Goal: Task Accomplishment & Management: Complete application form

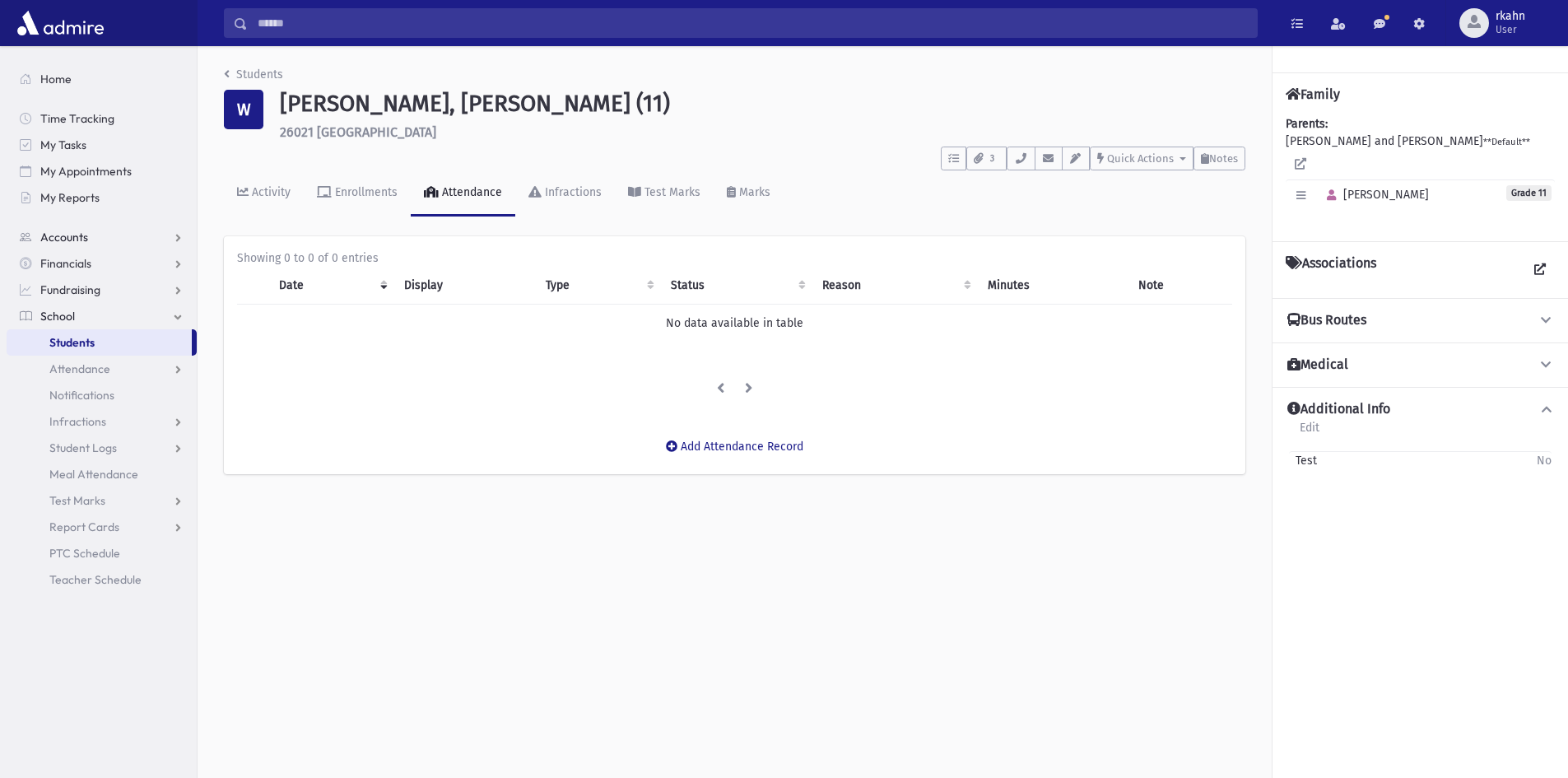
click at [86, 233] on span "Accounts" at bounding box center [64, 237] width 48 height 15
click at [69, 263] on span "Account List" at bounding box center [81, 263] width 63 height 15
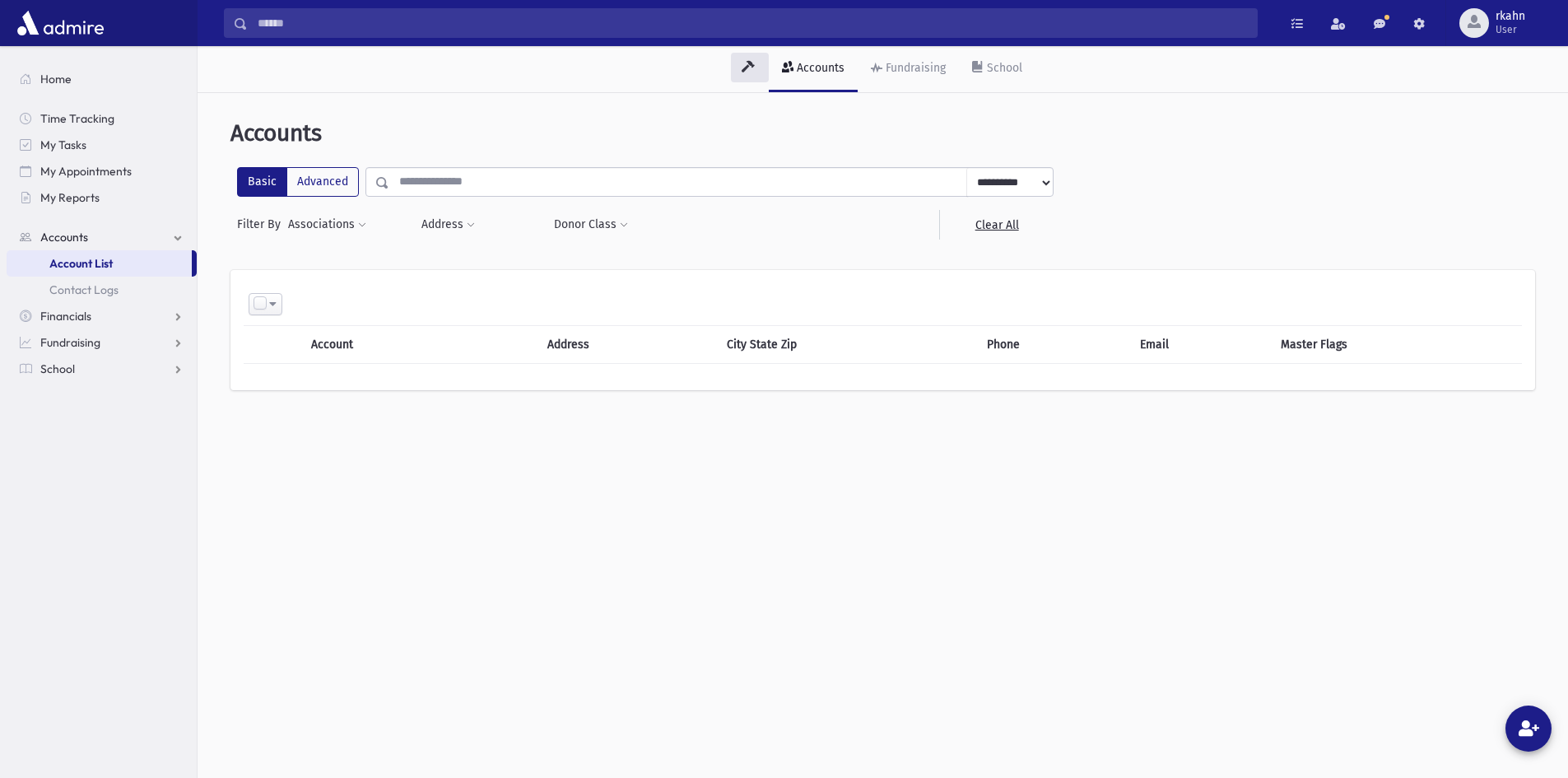
click at [429, 173] on input "text" at bounding box center [678, 181] width 578 height 29
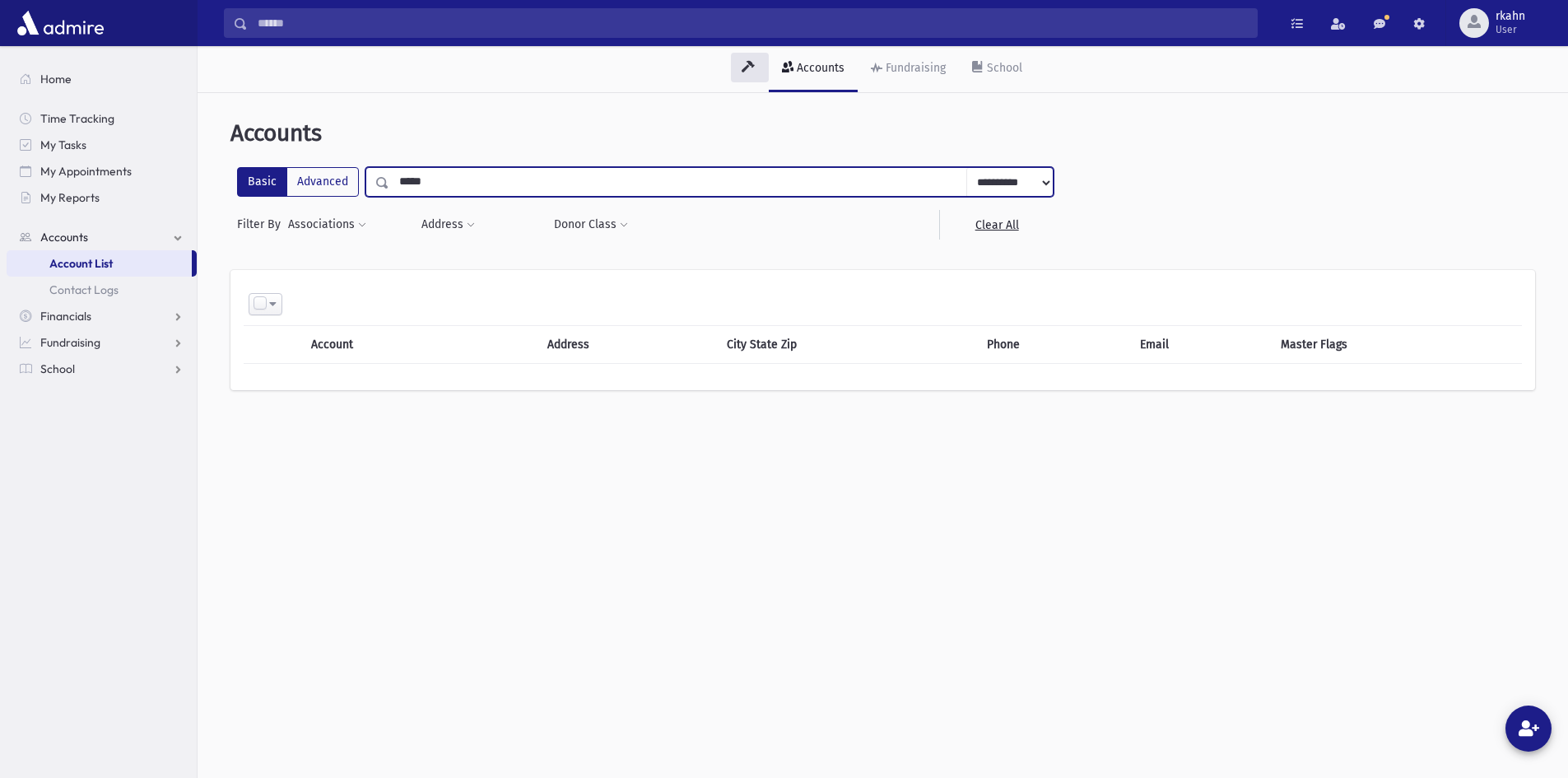
type input "*****"
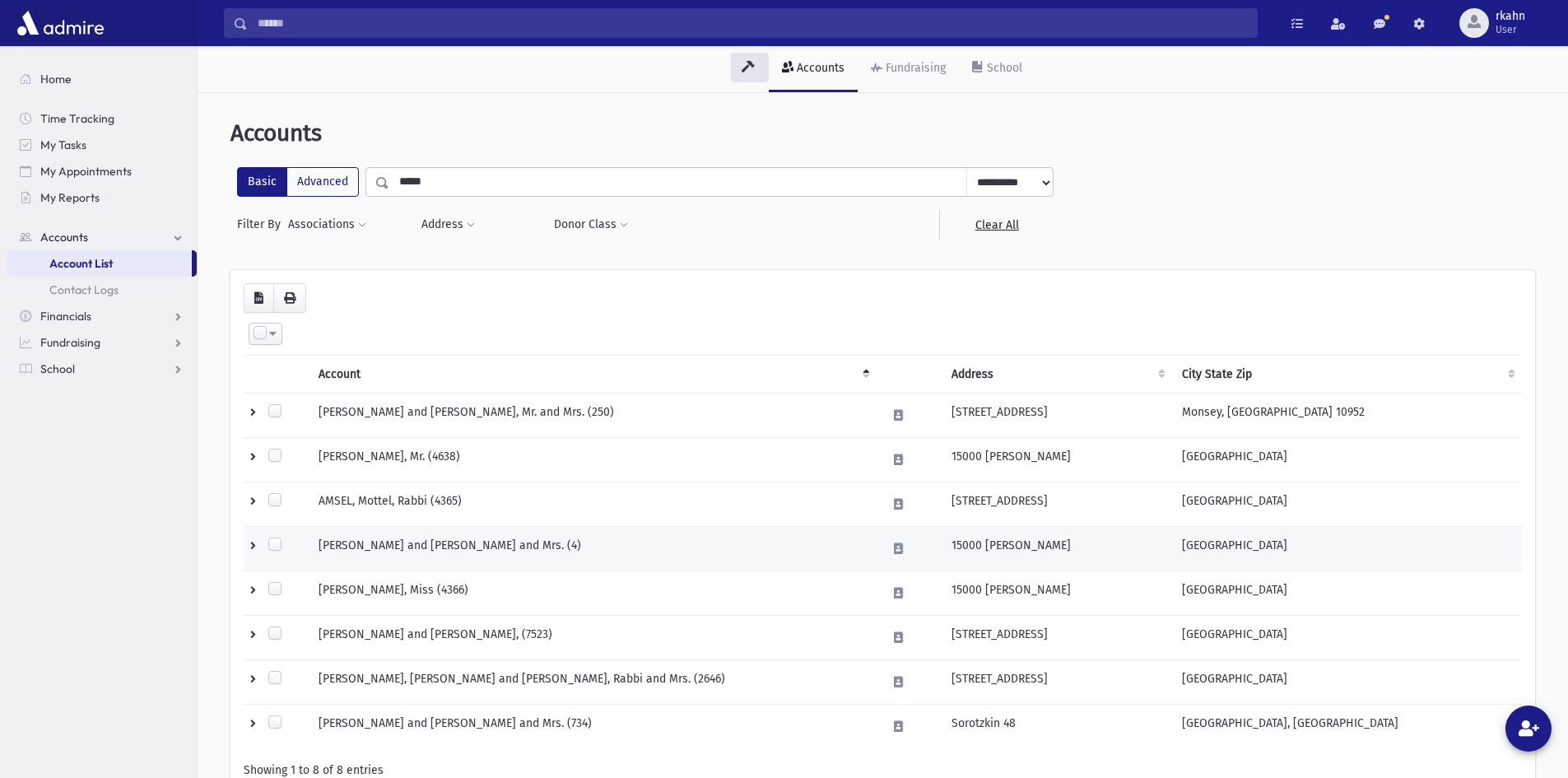
click at [518, 558] on td "AMSEL, Yehuda and Tirtza, Rabbi and Mrs. (4)" at bounding box center [593, 549] width 568 height 44
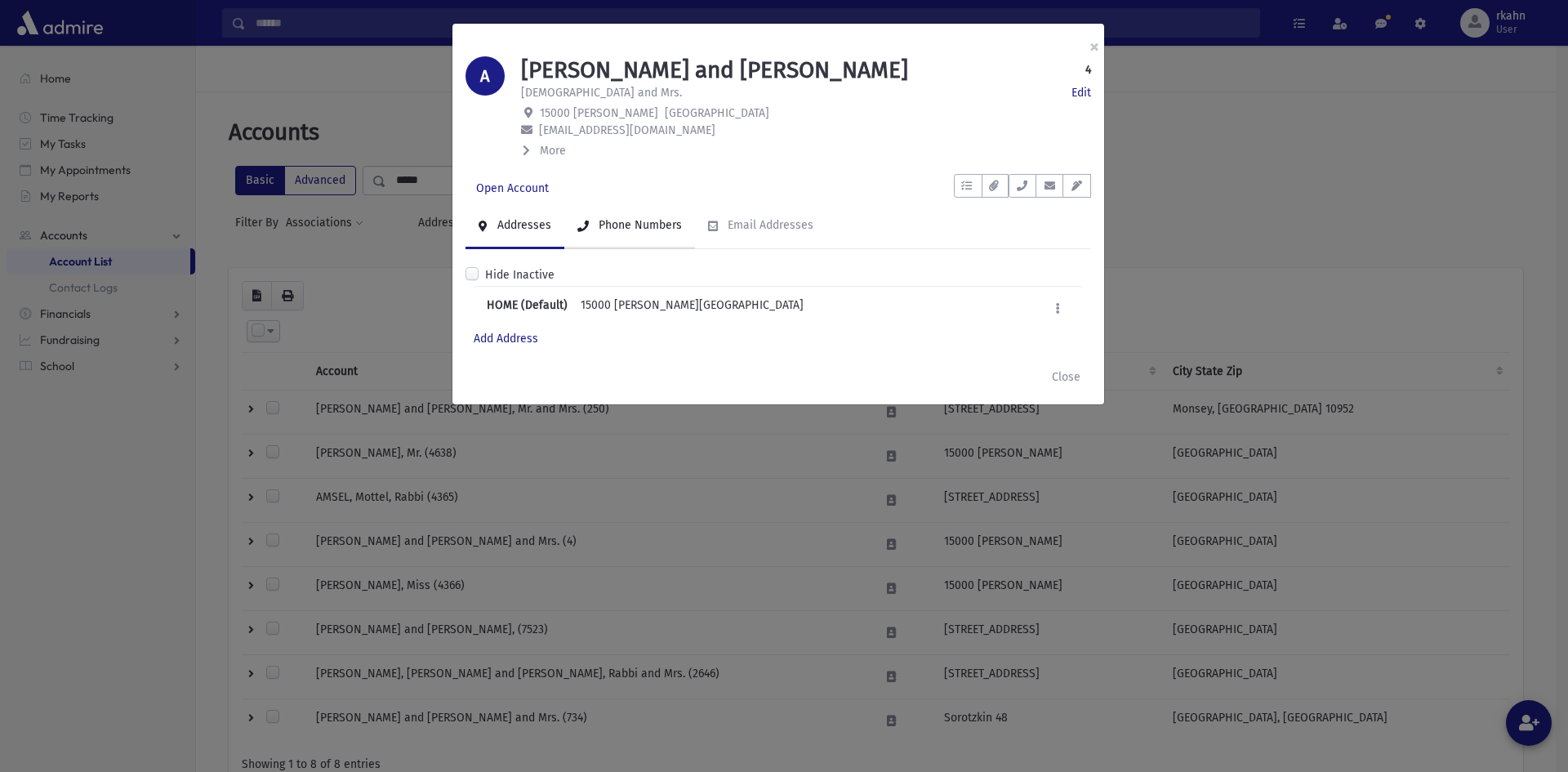
click at [666, 228] on div "Phone Numbers" at bounding box center [638, 225] width 86 height 14
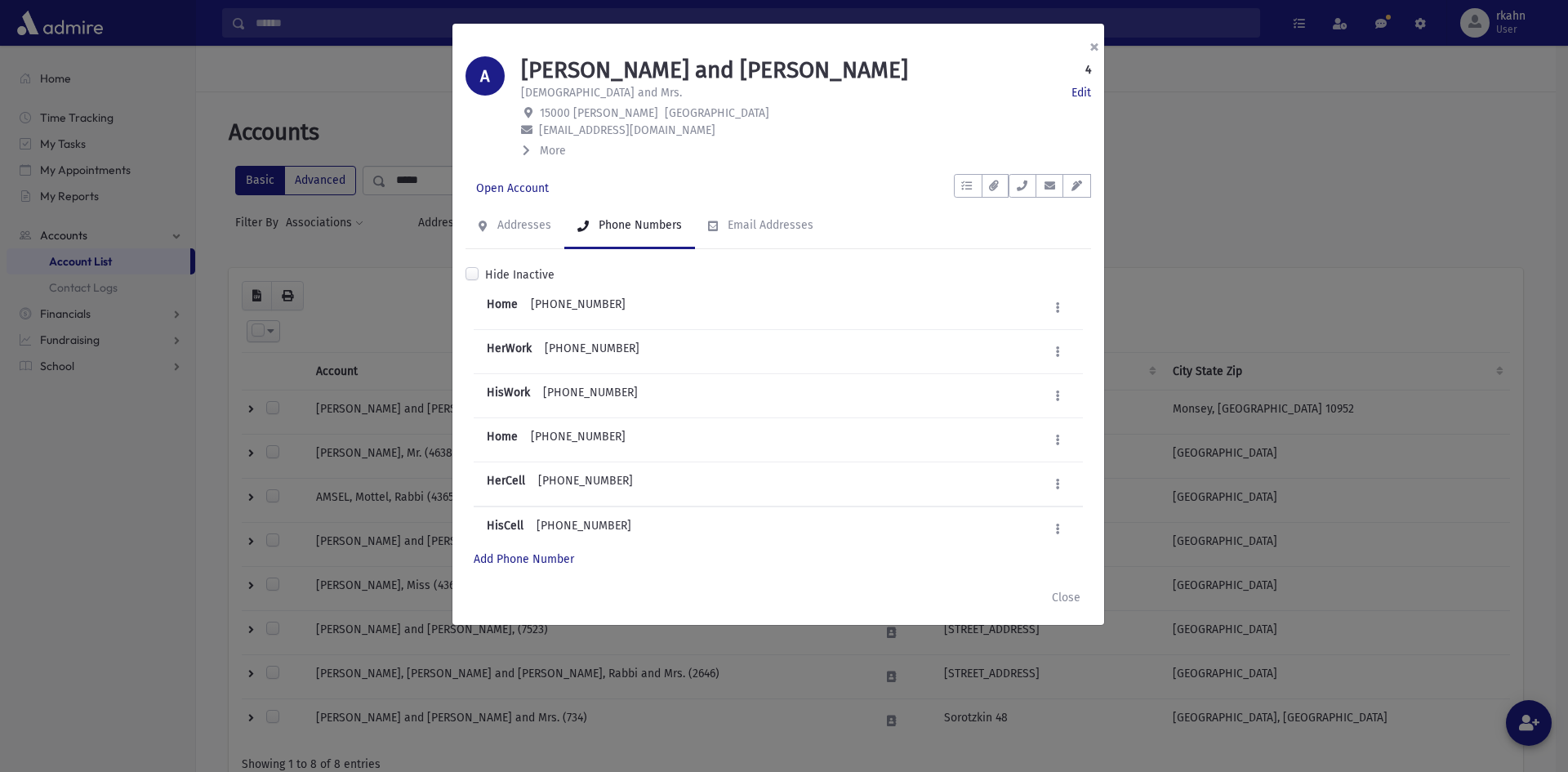
click at [1097, 48] on button "×" at bounding box center [1094, 47] width 36 height 46
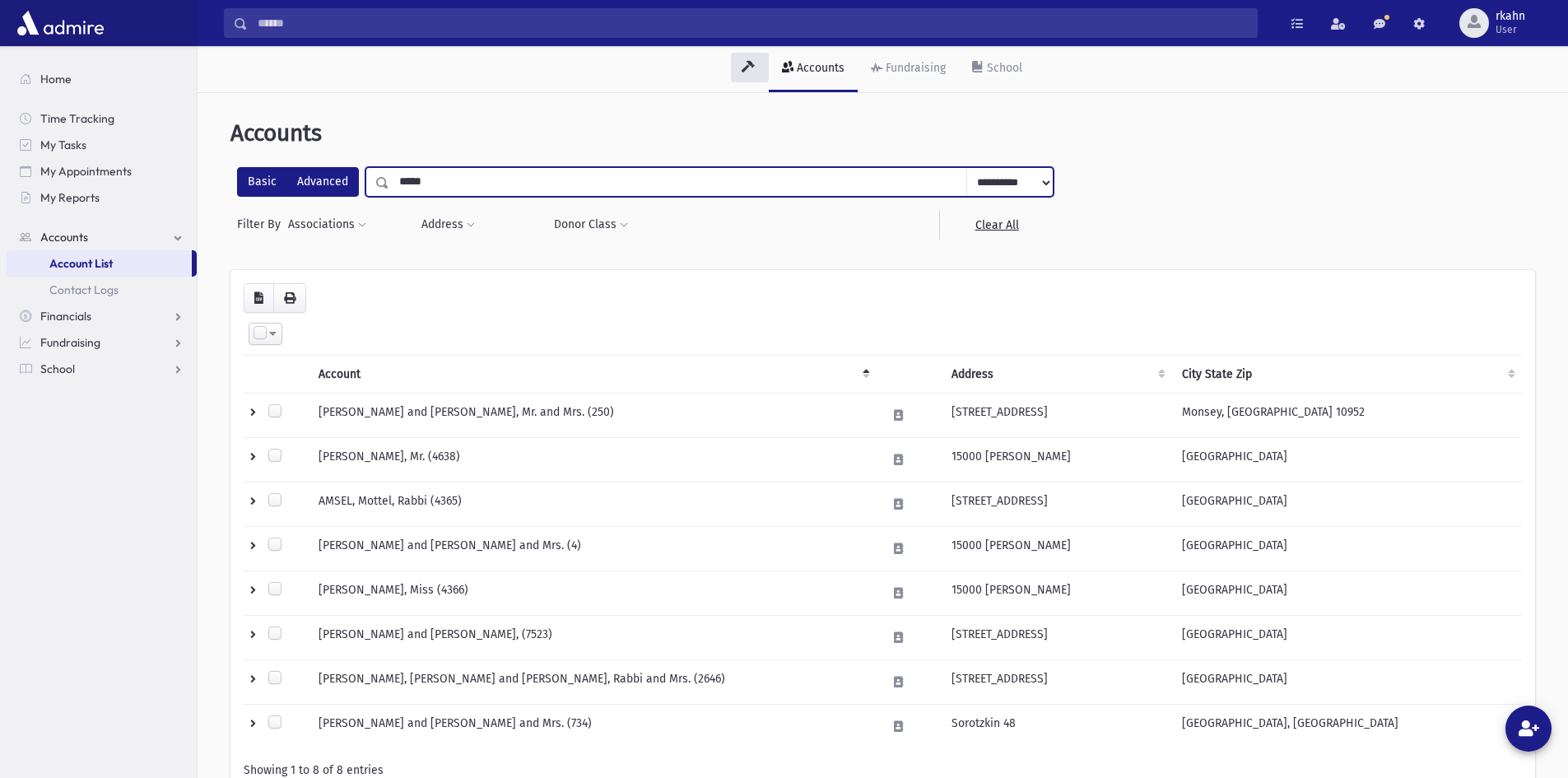
drag, startPoint x: 554, startPoint y: 187, endPoint x: 325, endPoint y: 192, distance: 229.1
click at [321, 193] on div "**********" at bounding box center [645, 181] width 816 height 29
type input "******"
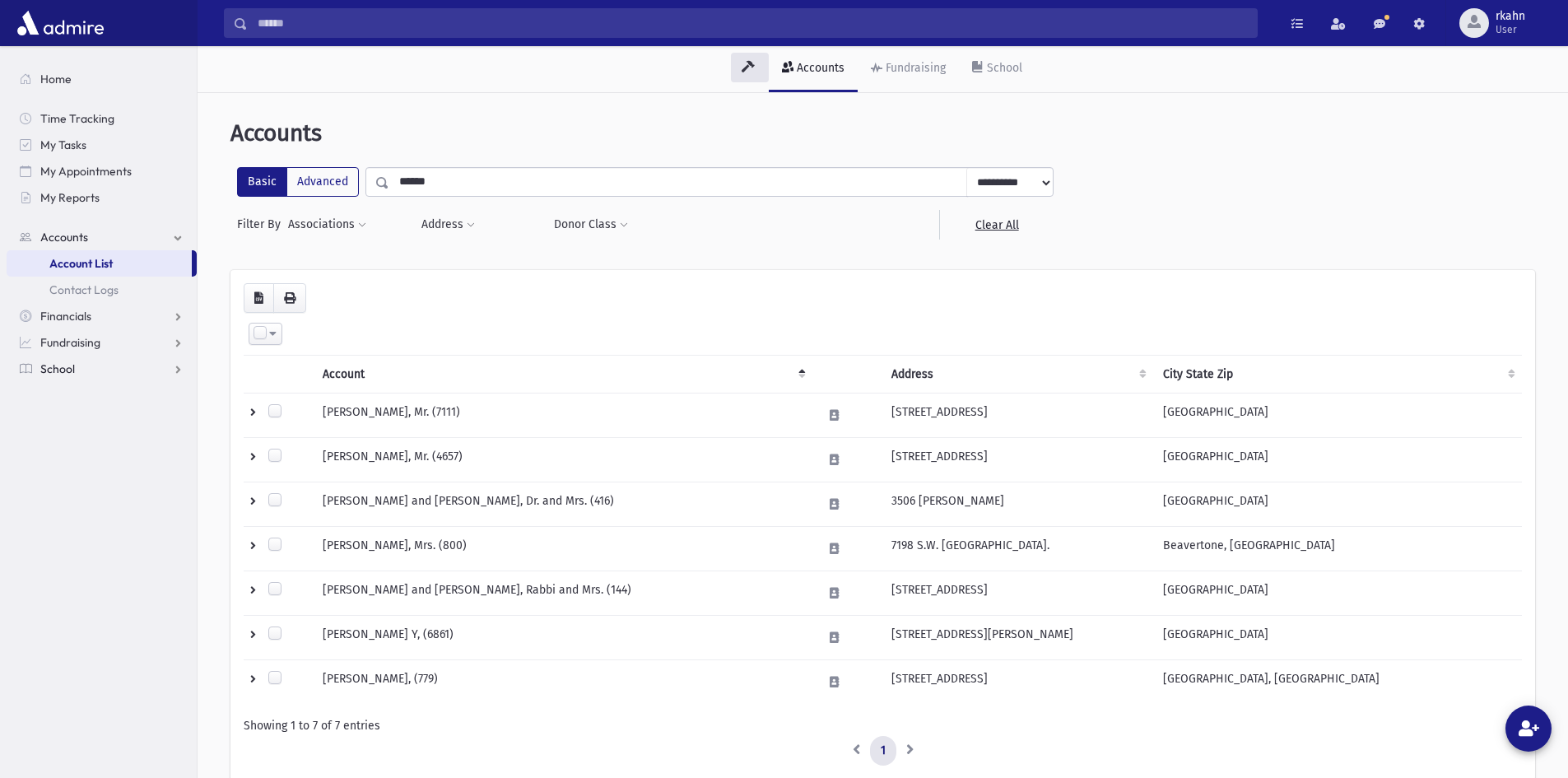
click at [88, 365] on link "School" at bounding box center [101, 369] width 190 height 27
click at [81, 369] on span "Attendance" at bounding box center [80, 368] width 61 height 15
click at [428, 178] on input "******" at bounding box center [678, 181] width 578 height 29
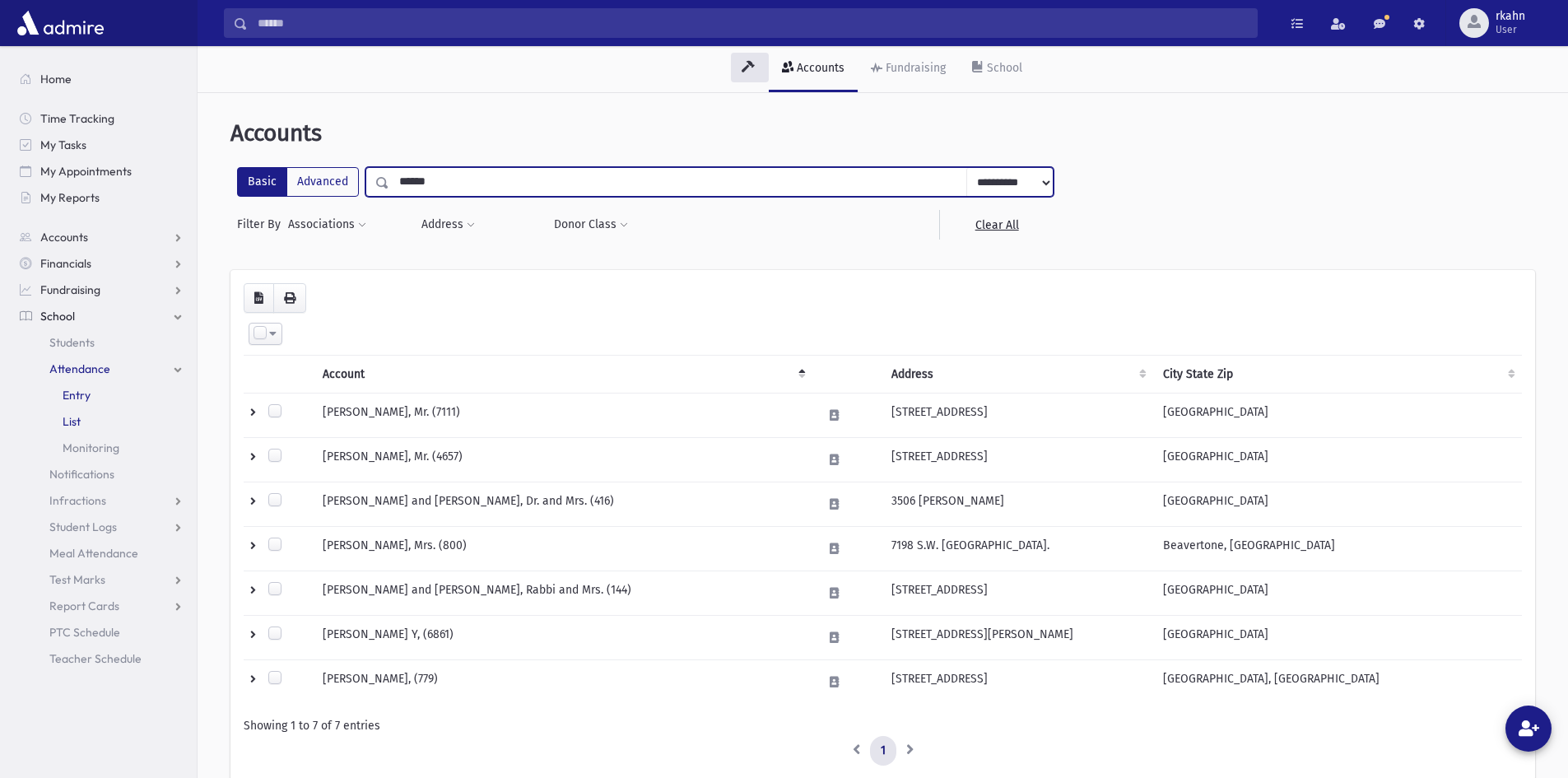
drag, startPoint x: 91, startPoint y: 408, endPoint x: 84, endPoint y: 403, distance: 8.6
click at [90, 408] on link "List" at bounding box center [101, 421] width 190 height 27
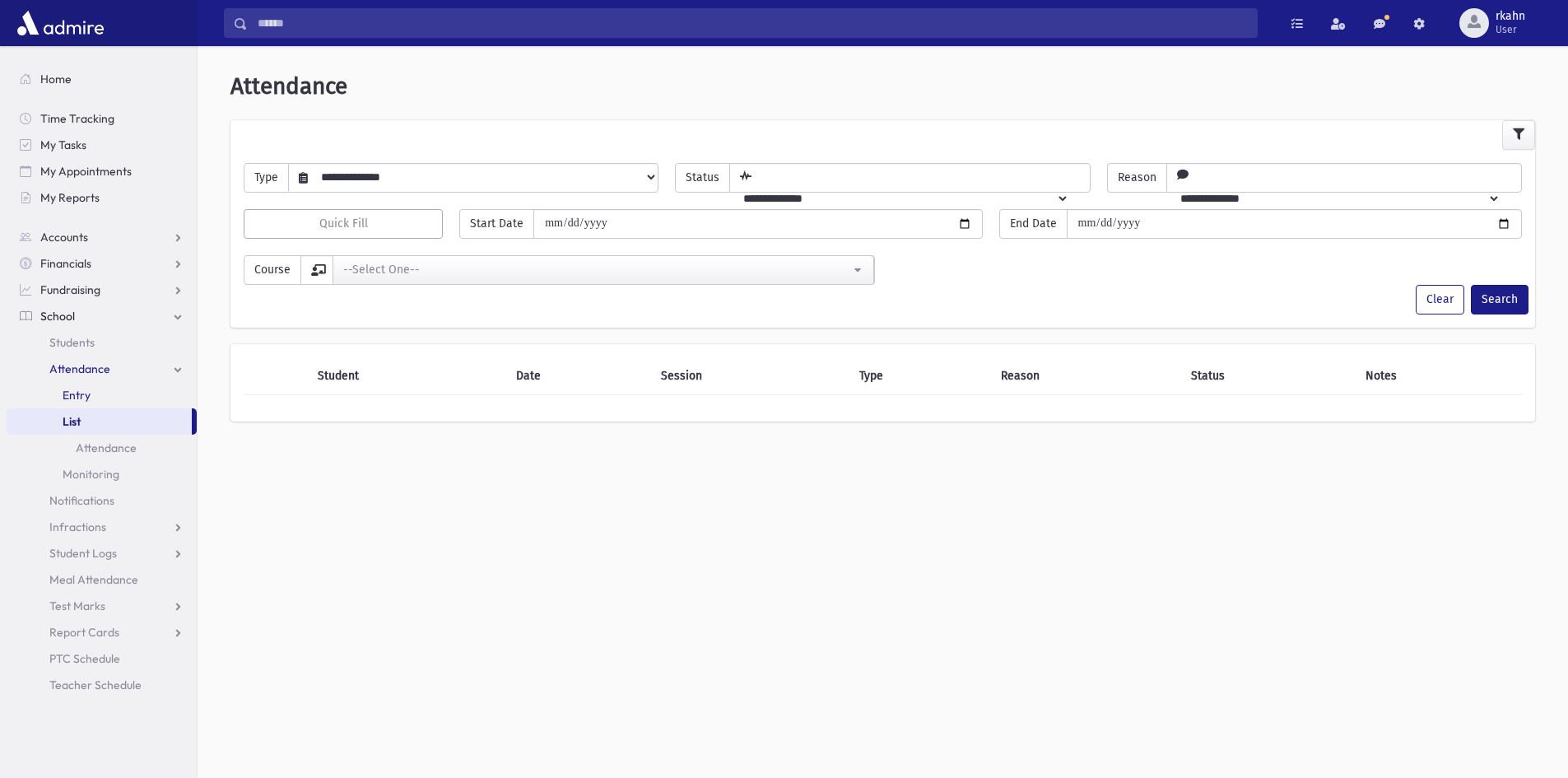
click at [90, 402] on span "Entry" at bounding box center [77, 395] width 28 height 15
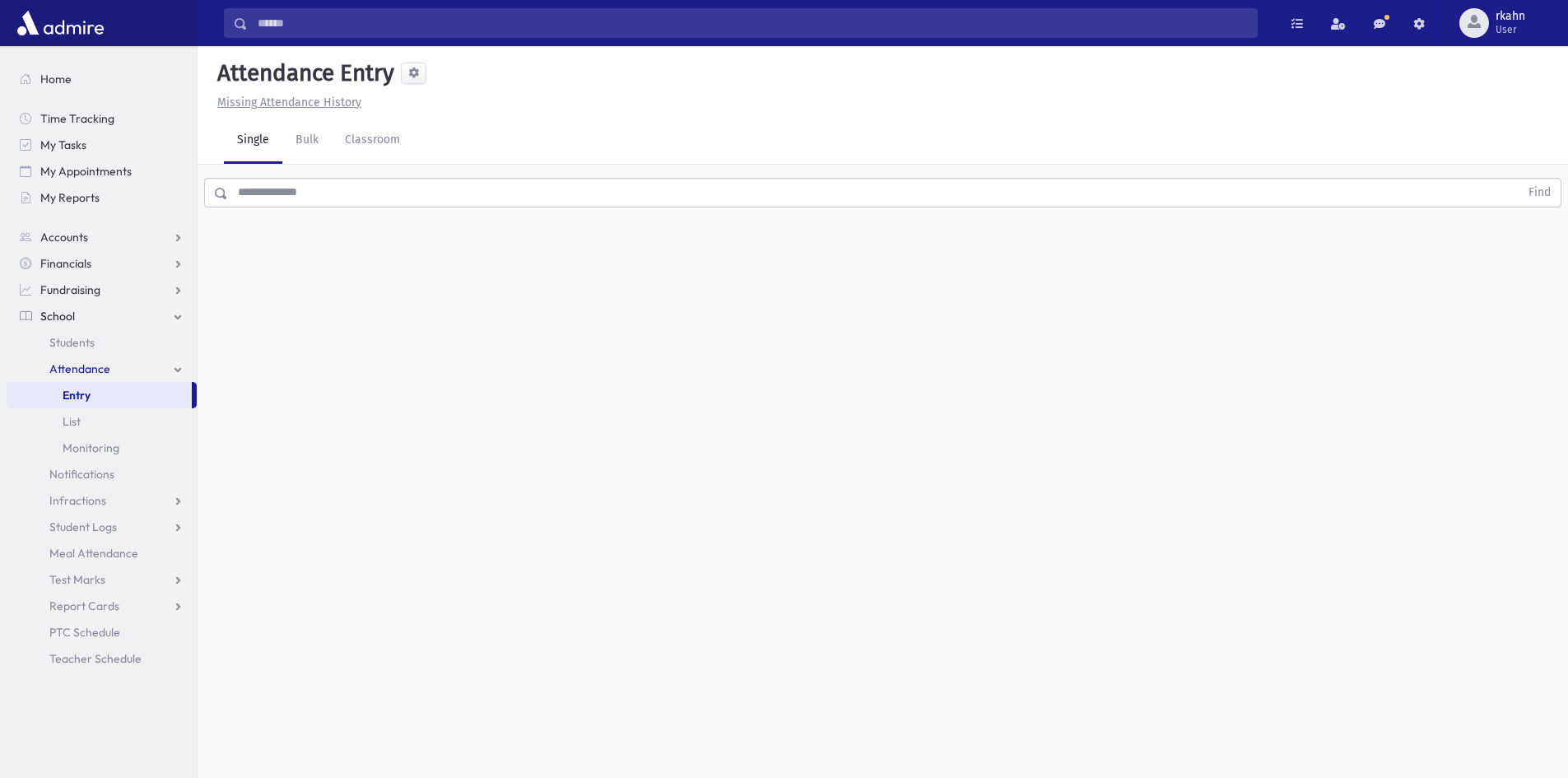
click at [380, 191] on input "text" at bounding box center [874, 192] width 1292 height 29
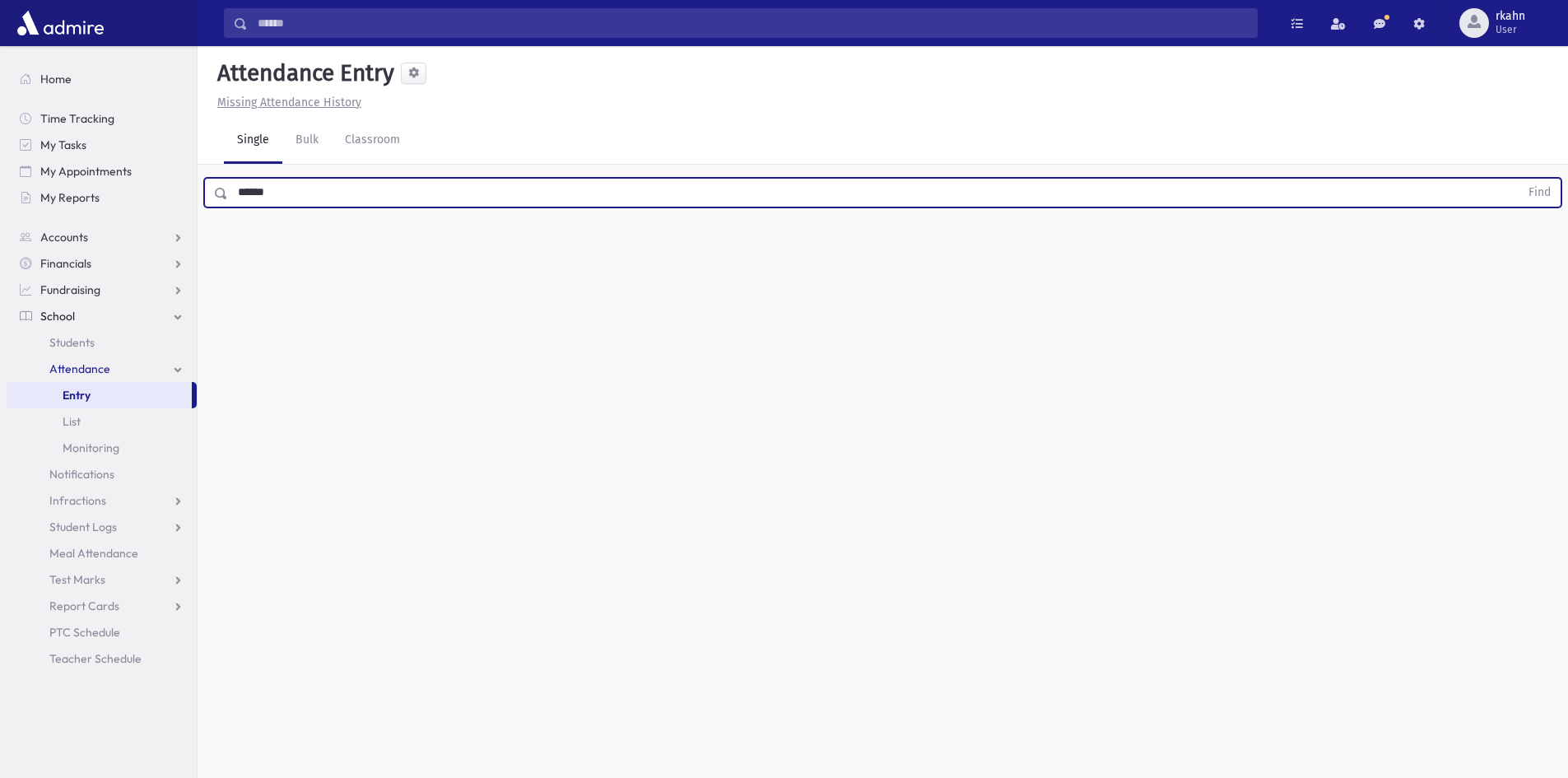
click at [1519, 178] on button "Find" at bounding box center [1540, 193] width 42 height 28
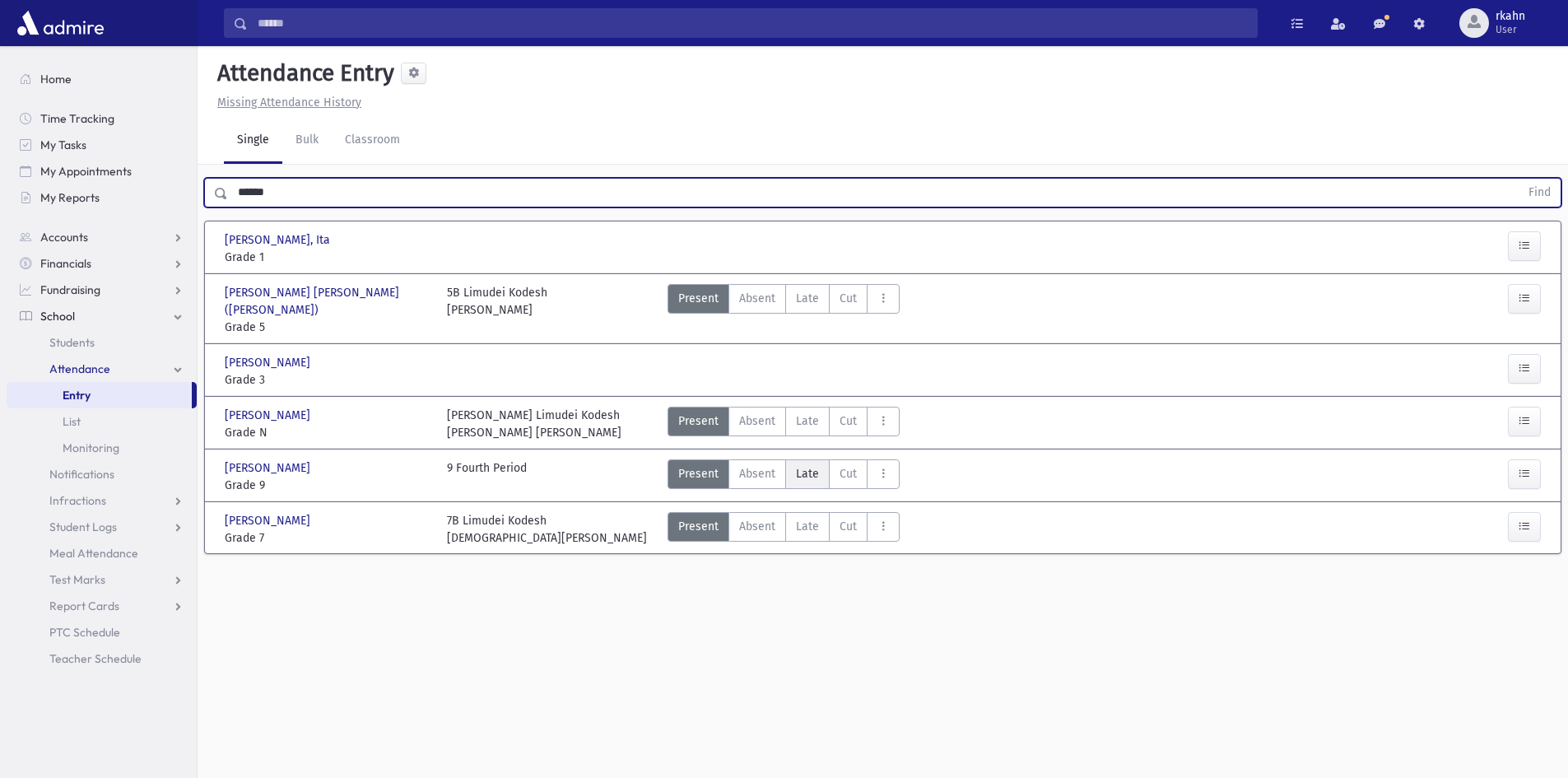
click at [823, 460] on label "Late L" at bounding box center [808, 474] width 44 height 29
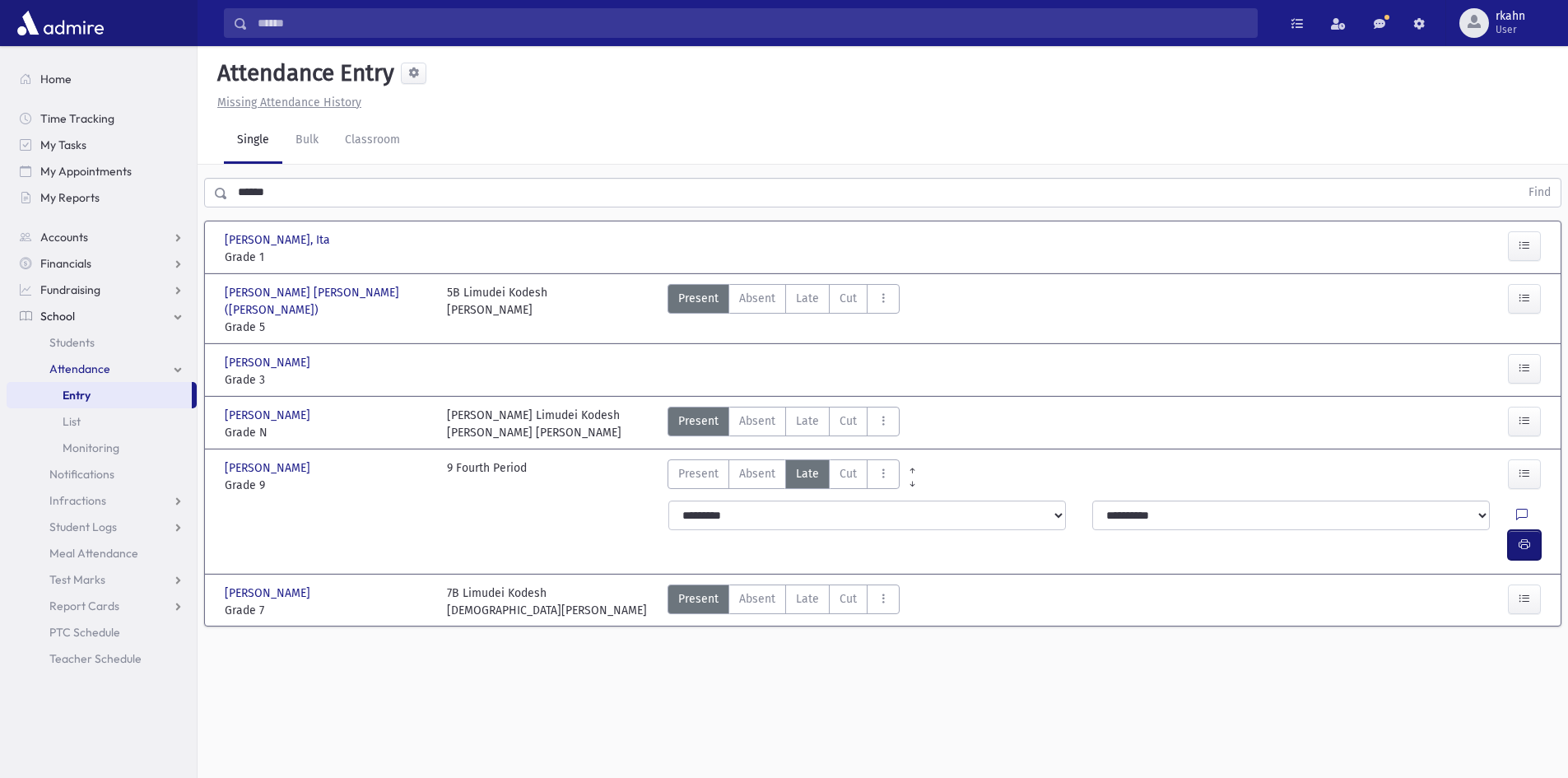
click at [1533, 530] on button "button" at bounding box center [1525, 544] width 33 height 29
drag, startPoint x: 351, startPoint y: 177, endPoint x: 269, endPoint y: 182, distance: 82.2
click at [269, 182] on div "****** Find" at bounding box center [883, 190] width 1371 height 50
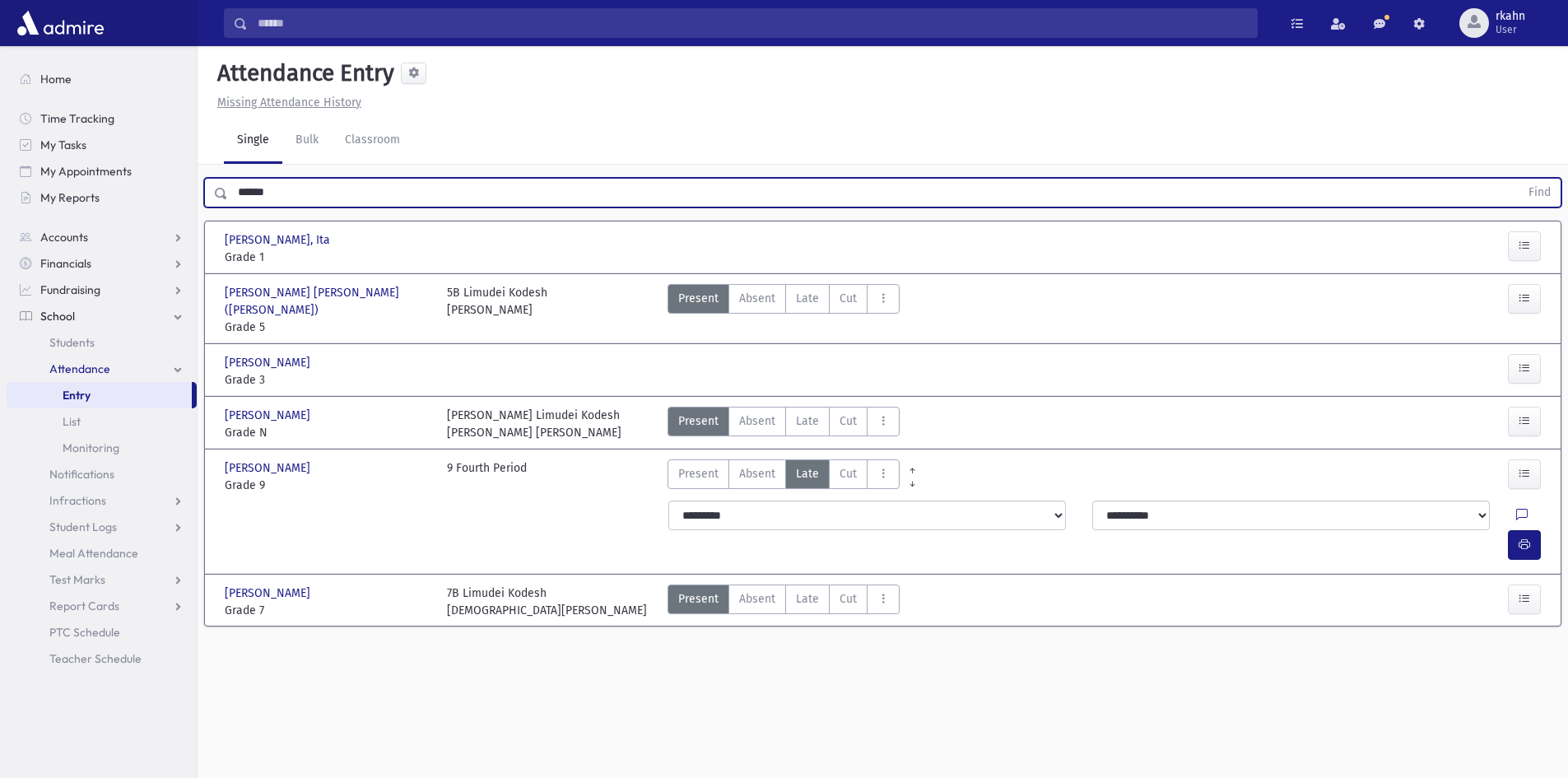
drag, startPoint x: 331, startPoint y: 193, endPoint x: 200, endPoint y: 214, distance: 132.7
click at [200, 214] on div "****** Find [PERSON_NAME], [PERSON_NAME], Ita Grade 1 Grade 1 Present P A L" at bounding box center [883, 407] width 1371 height 484
type input "*****"
click at [1519, 178] on button "Find" at bounding box center [1540, 193] width 42 height 28
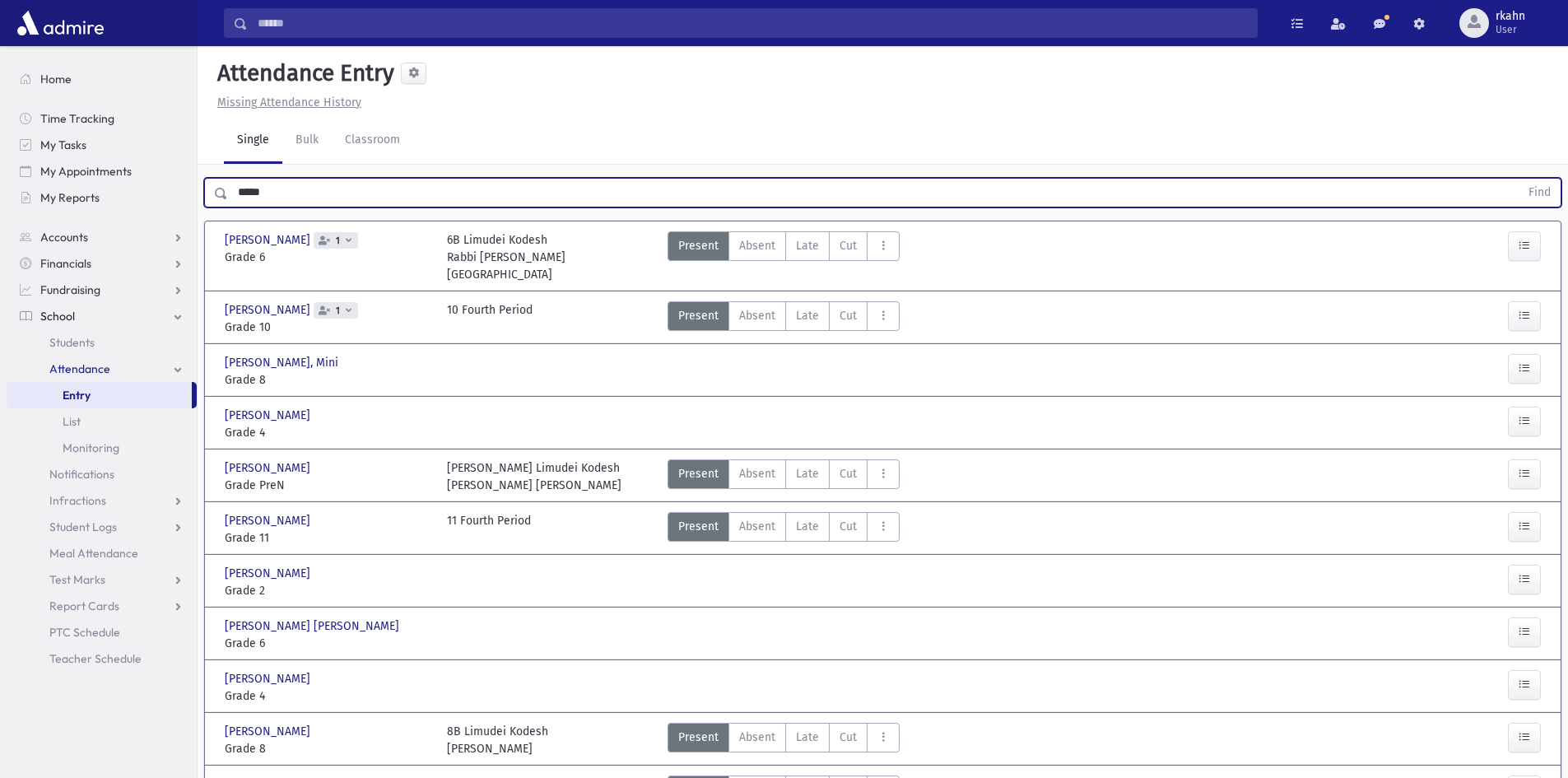
click at [1519, 178] on button "Find" at bounding box center [1540, 193] width 42 height 28
click at [559, 253] on div "6B Limudei Kodesh [PERSON_NAME][GEOGRAPHIC_DATA]" at bounding box center [550, 257] width 222 height 51
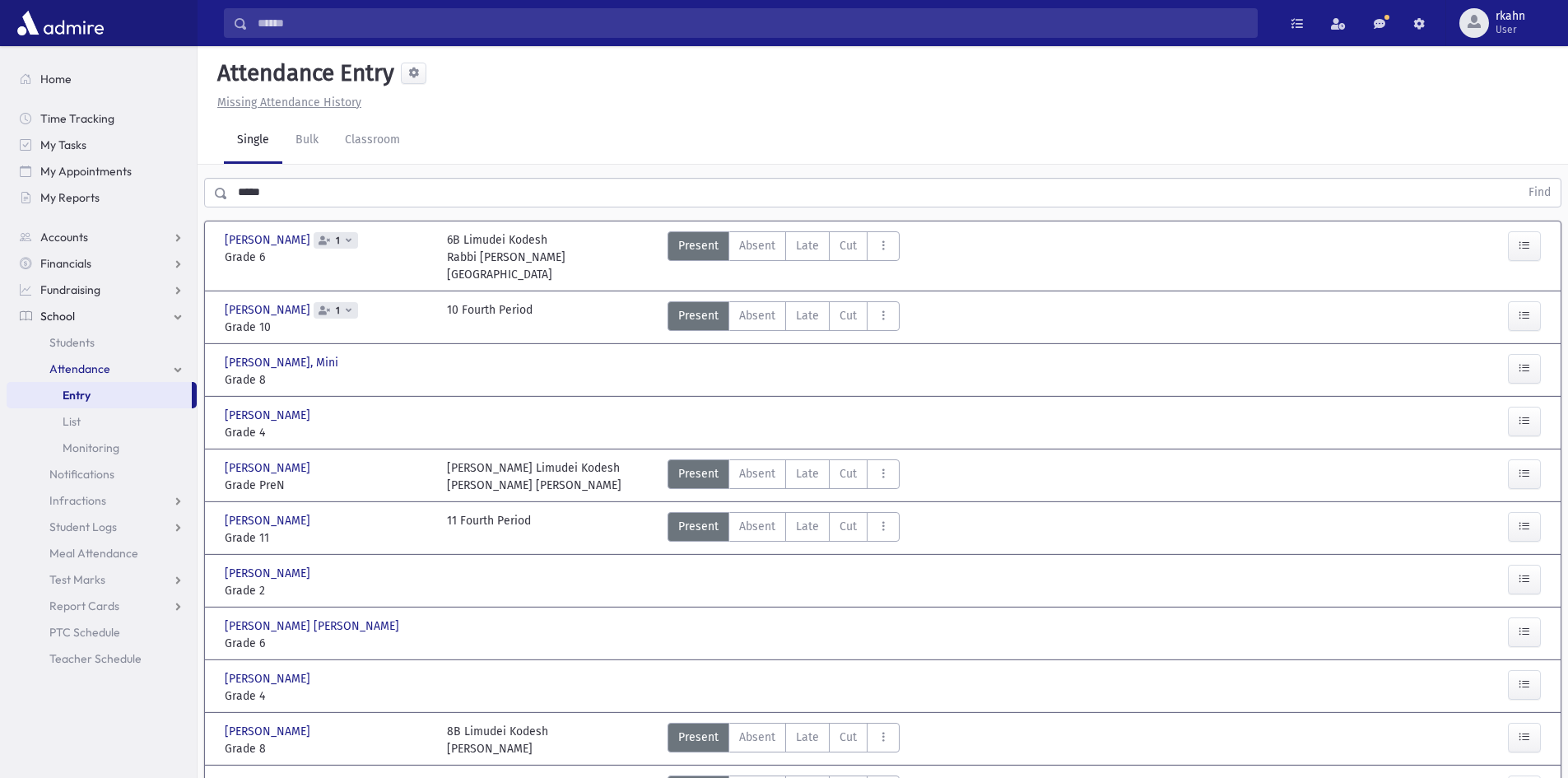
drag, startPoint x: 322, startPoint y: 62, endPoint x: 357, endPoint y: 56, distance: 35.5
click at [336, 59] on h5 "Attendance Entry" at bounding box center [303, 74] width 184 height 28
click at [357, 56] on div "Attendance Entry Missing Attendance History" at bounding box center [883, 78] width 1371 height 65
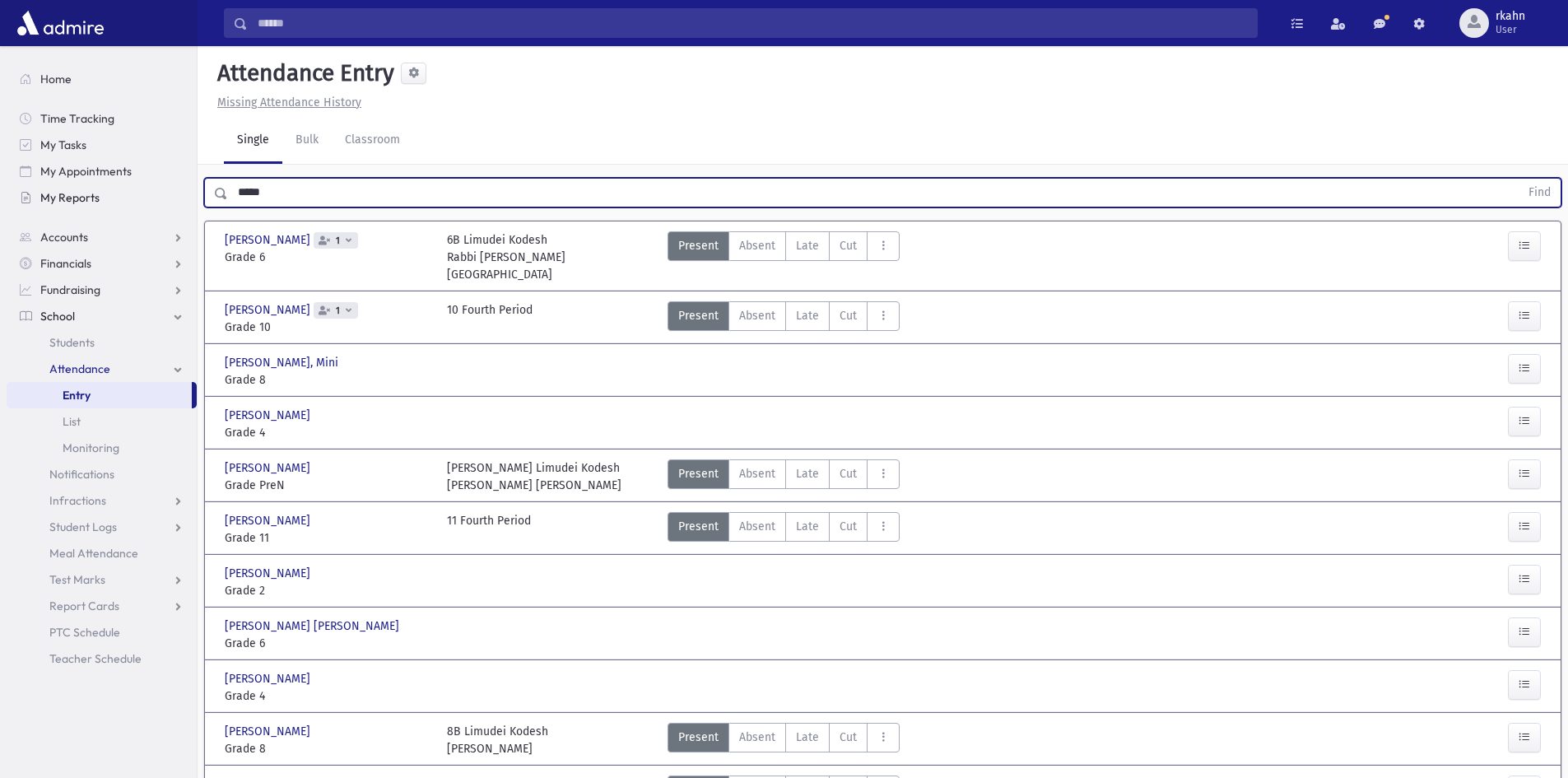
drag, startPoint x: 366, startPoint y: 204, endPoint x: 53, endPoint y: 200, distance: 313.0
click at [53, 200] on div "Search Results All Accounts" at bounding box center [784, 438] width 1568 height 877
click at [1519, 178] on button "Find" at bounding box center [1540, 193] width 42 height 28
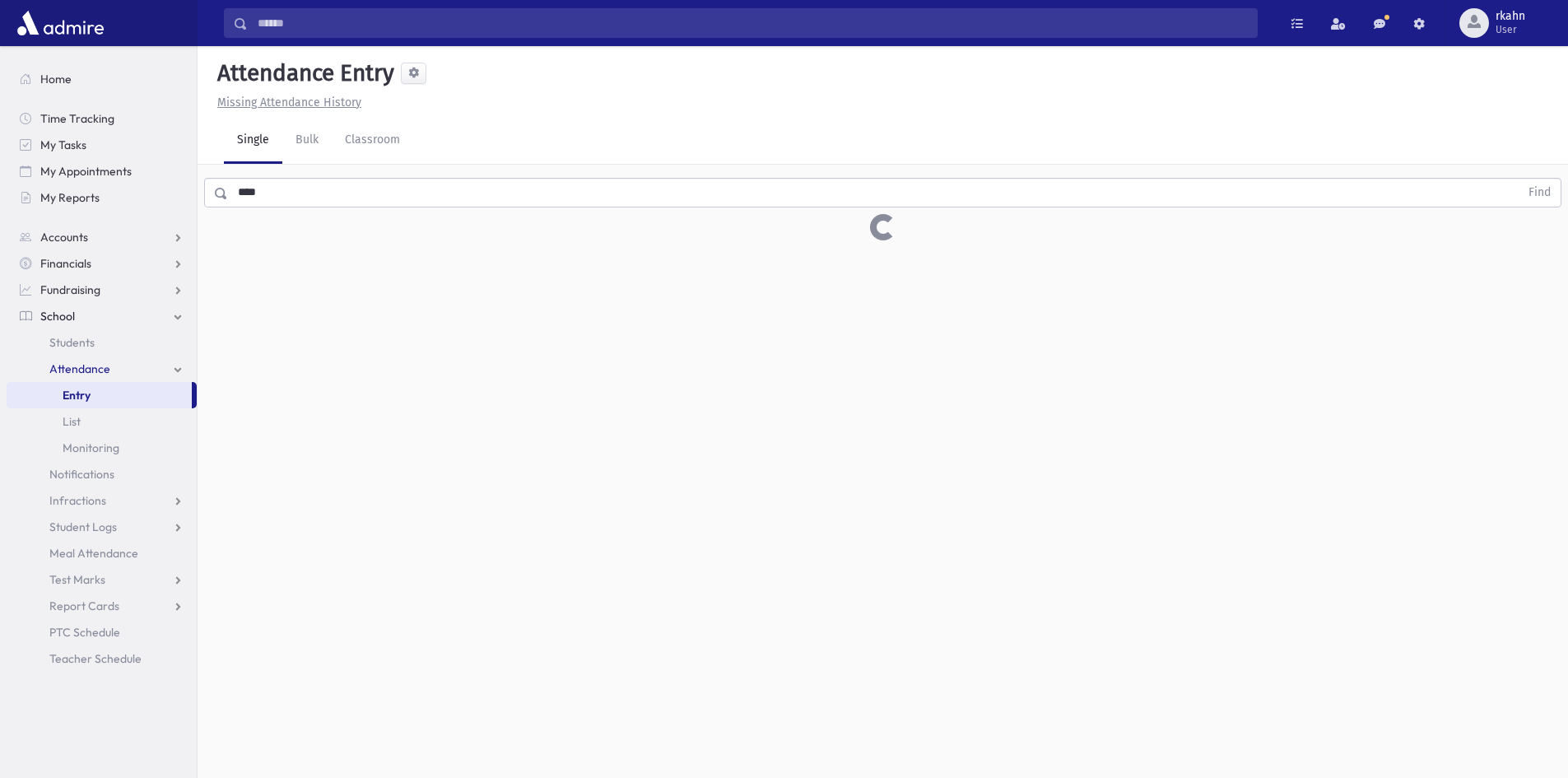
click at [68, 393] on span "Entry" at bounding box center [77, 395] width 28 height 15
click at [333, 191] on input "****" at bounding box center [874, 192] width 1292 height 29
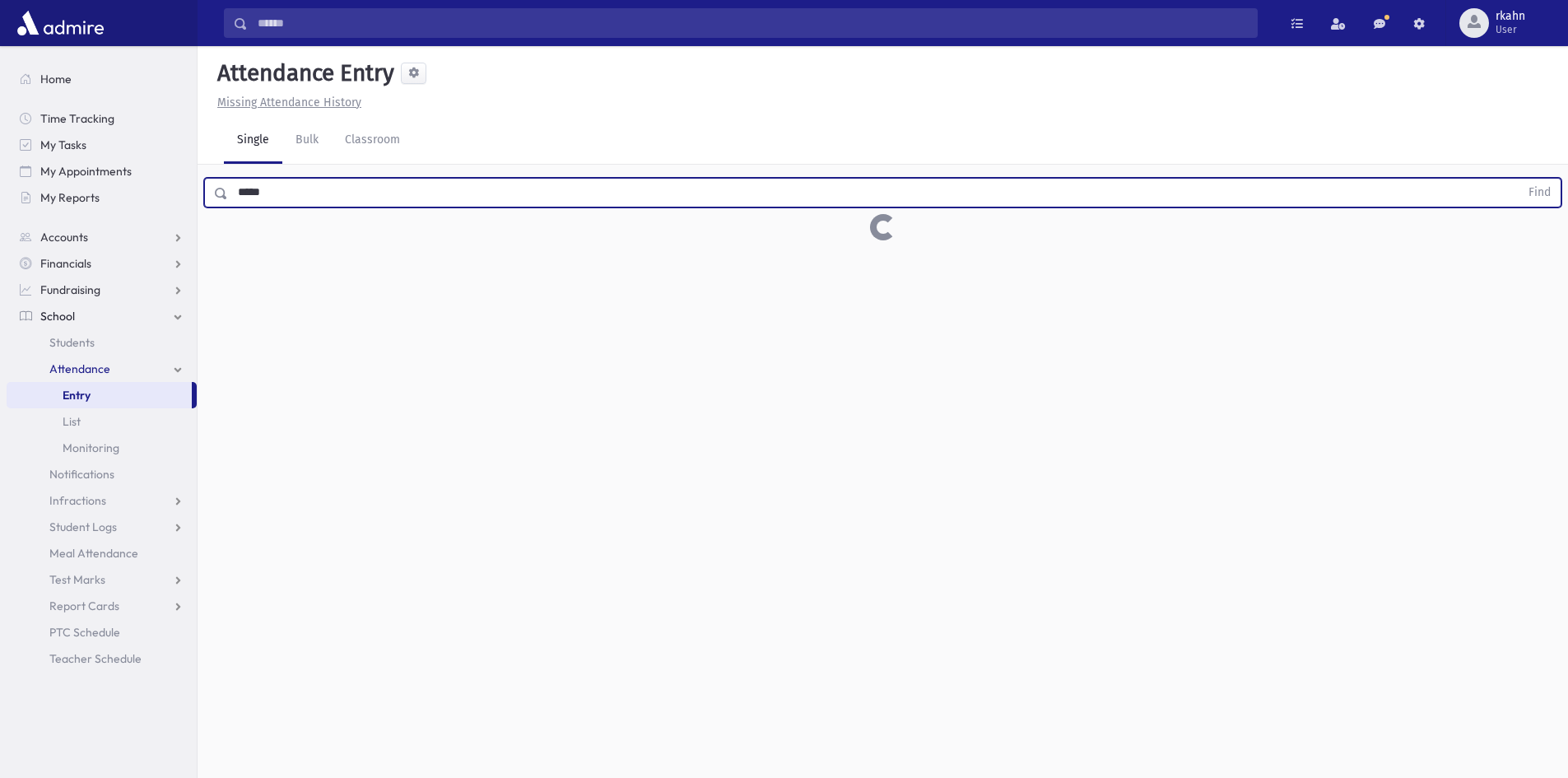
type input "*****"
click at [1519, 178] on button "Find" at bounding box center [1540, 193] width 42 height 28
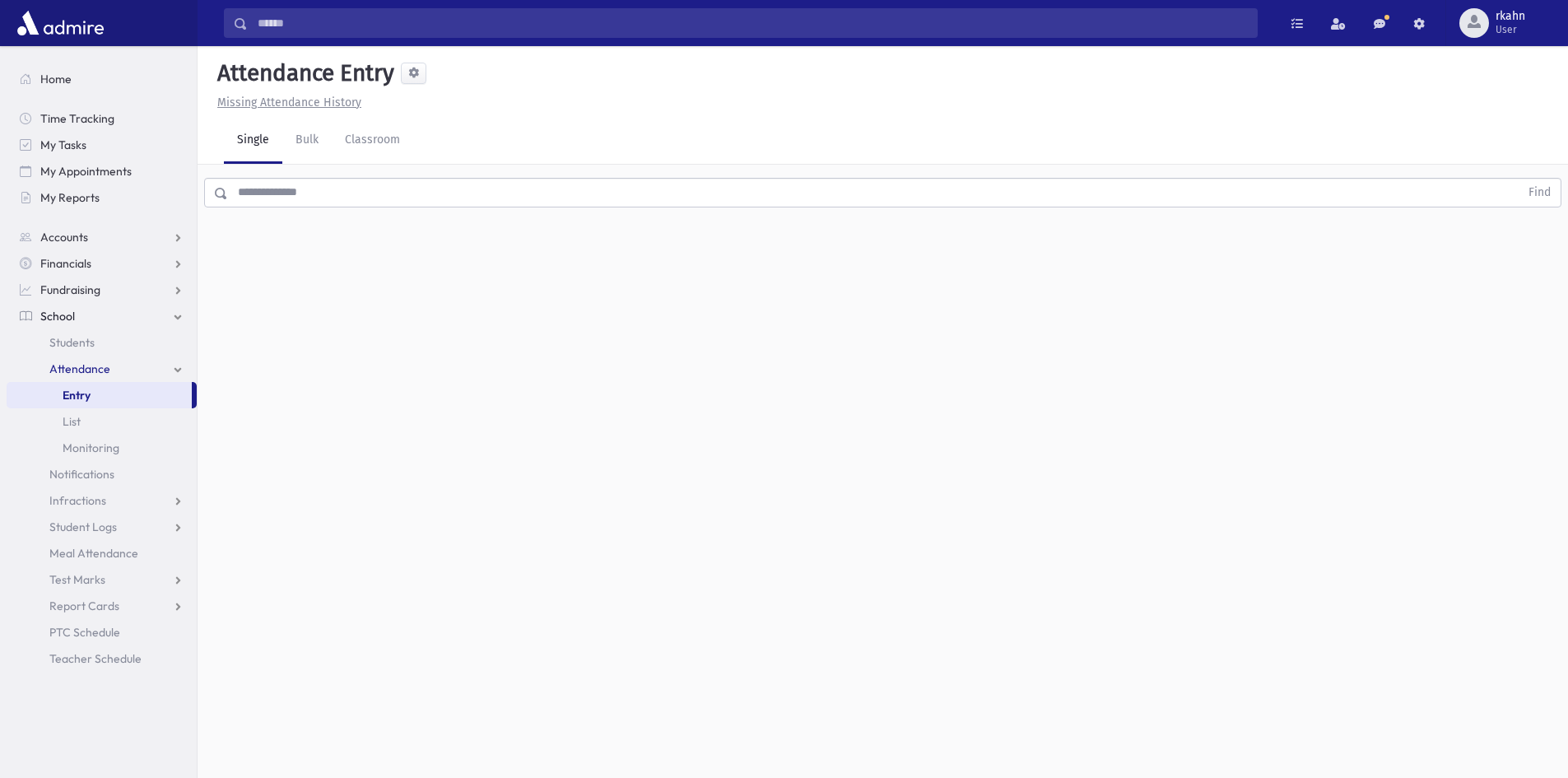
click at [427, 186] on input "text" at bounding box center [874, 192] width 1292 height 29
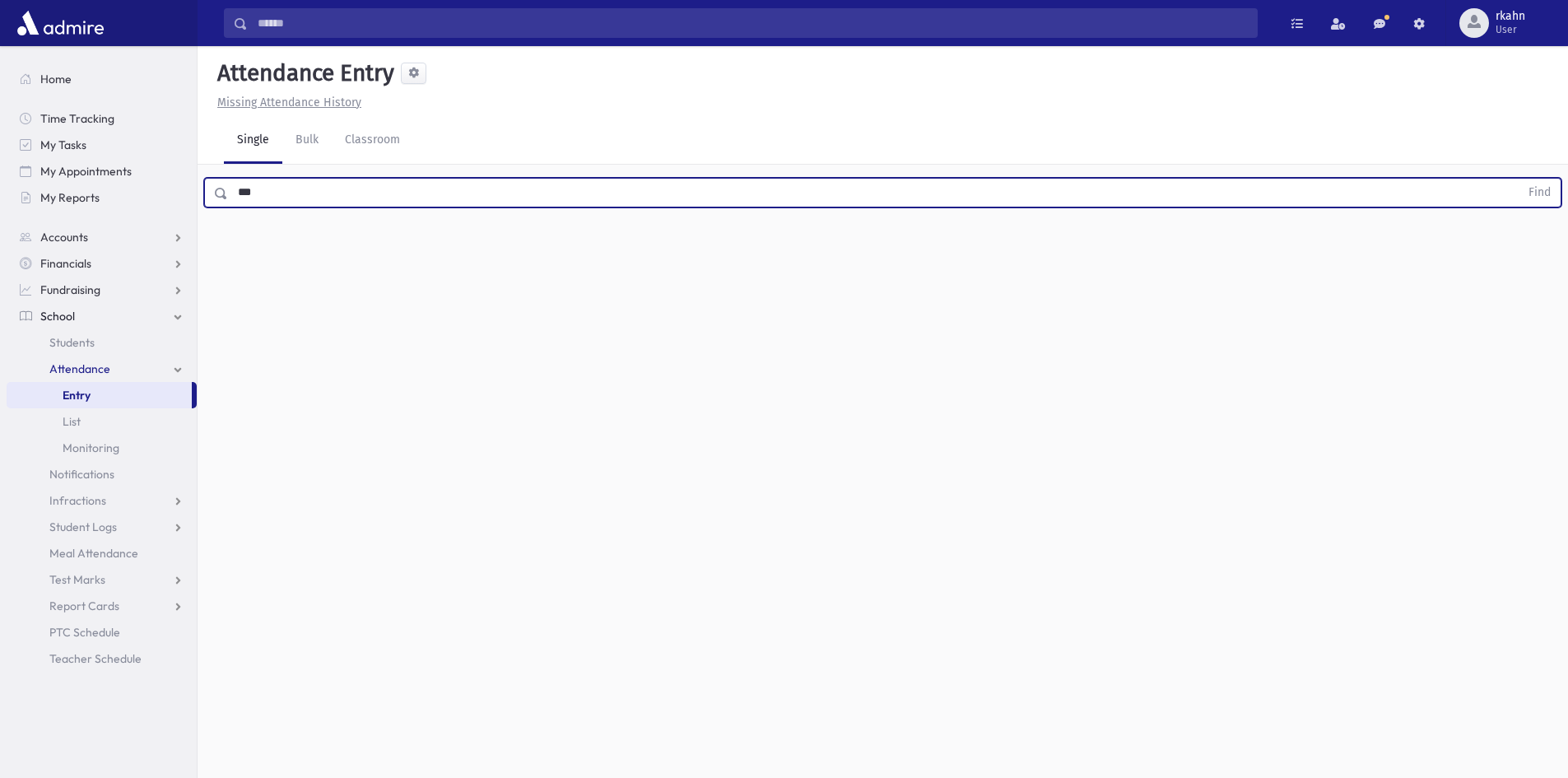
click at [1519, 178] on button "Find" at bounding box center [1540, 193] width 42 height 28
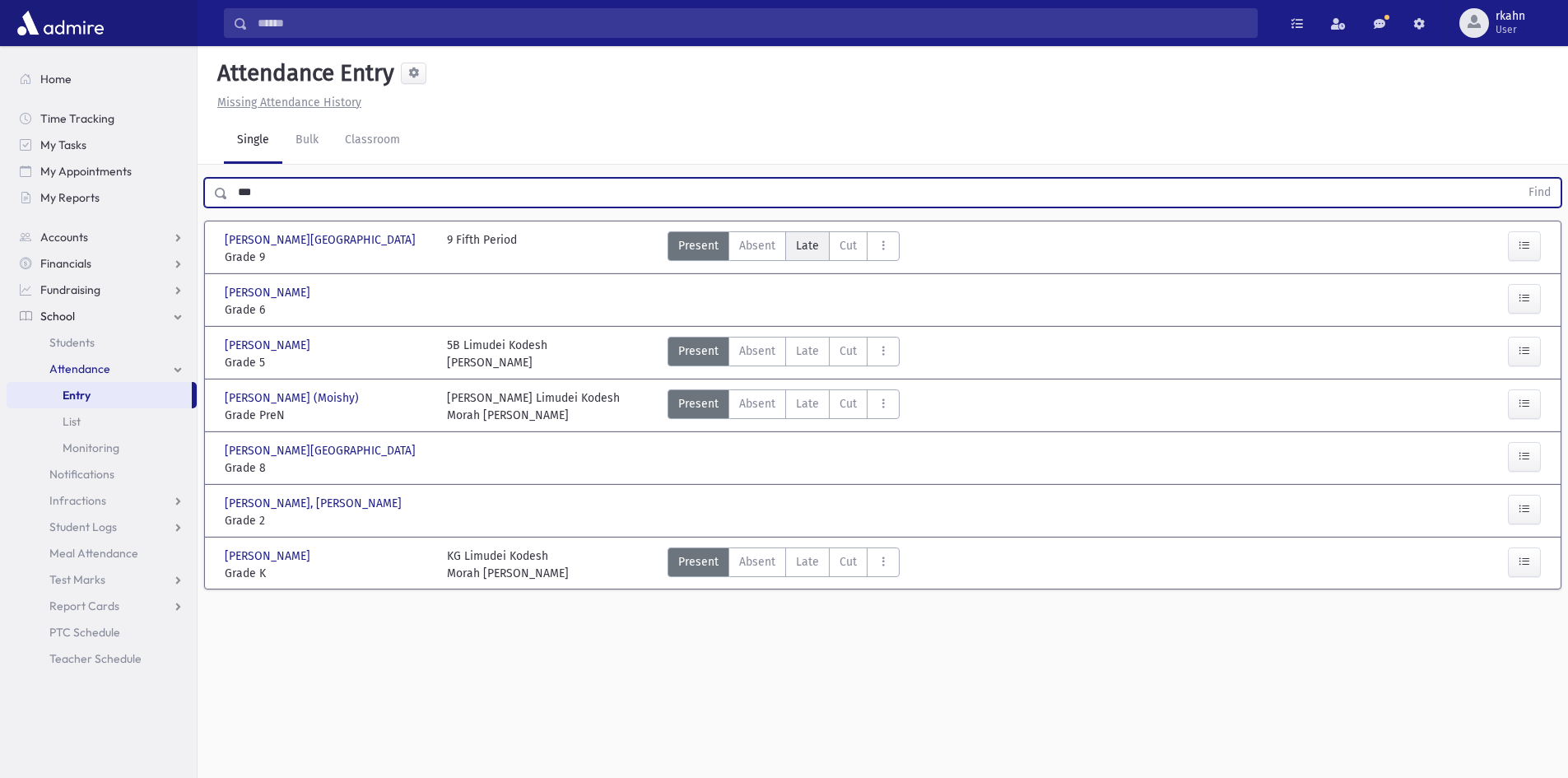
click at [806, 255] on label "Late L" at bounding box center [808, 246] width 44 height 29
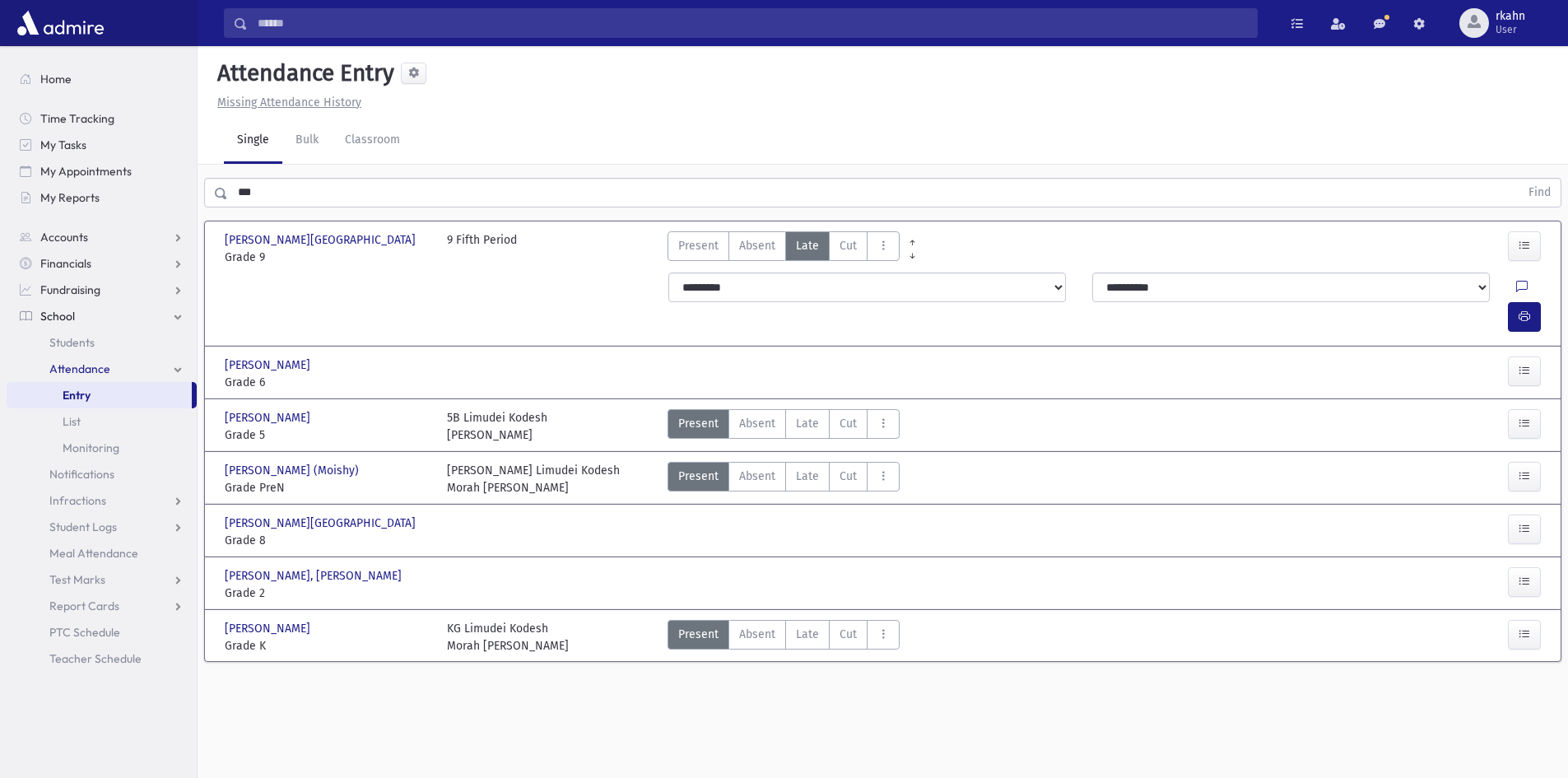
click at [1546, 302] on div at bounding box center [1528, 316] width 40 height 29
click at [1532, 302] on button "button" at bounding box center [1525, 316] width 33 height 29
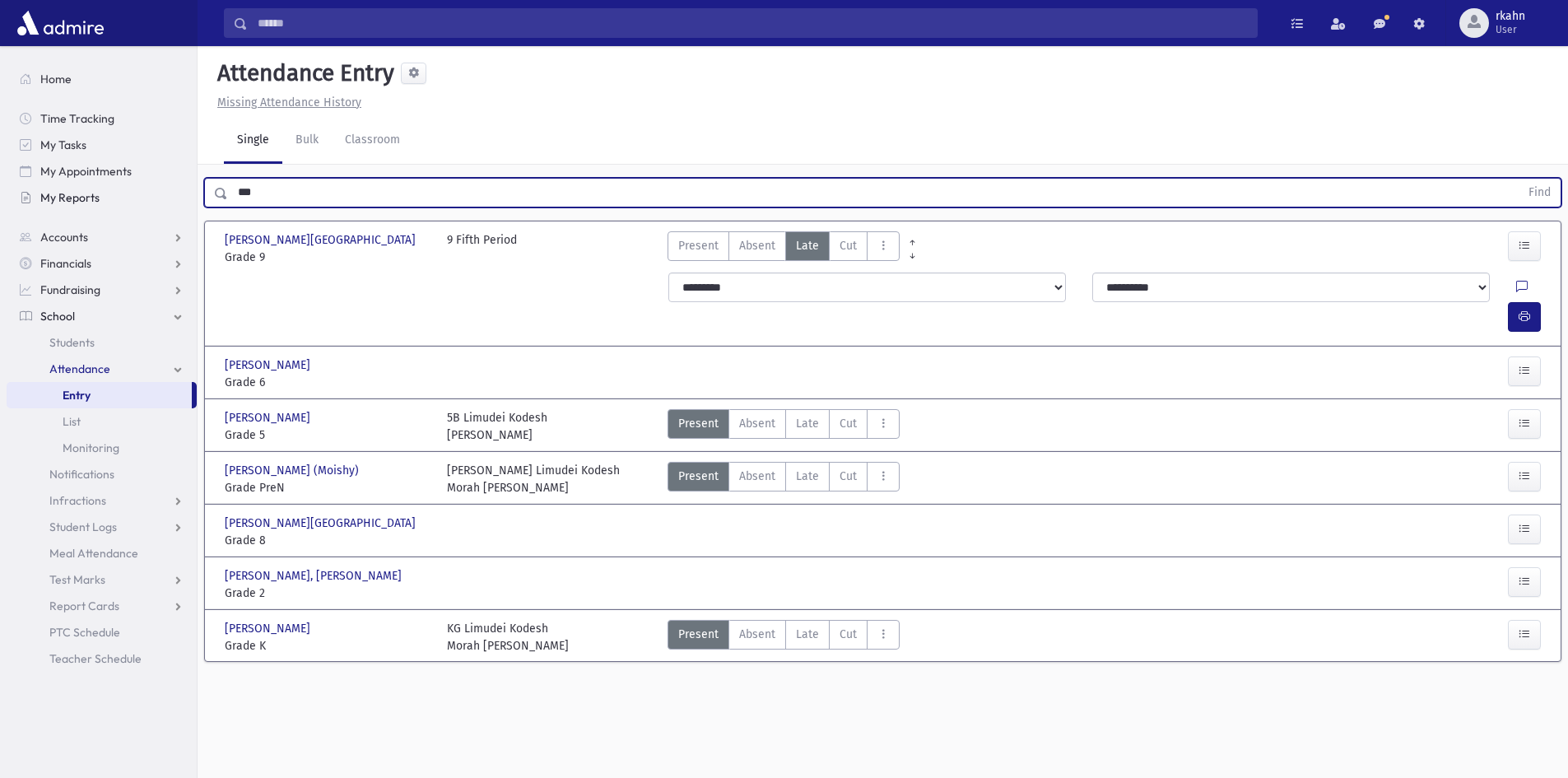
drag, startPoint x: 323, startPoint y: 198, endPoint x: 72, endPoint y: 194, distance: 251.0
click at [72, 194] on div "Search Results All Accounts" at bounding box center [784, 407] width 1568 height 814
click at [1519, 178] on button "Find" at bounding box center [1540, 193] width 42 height 28
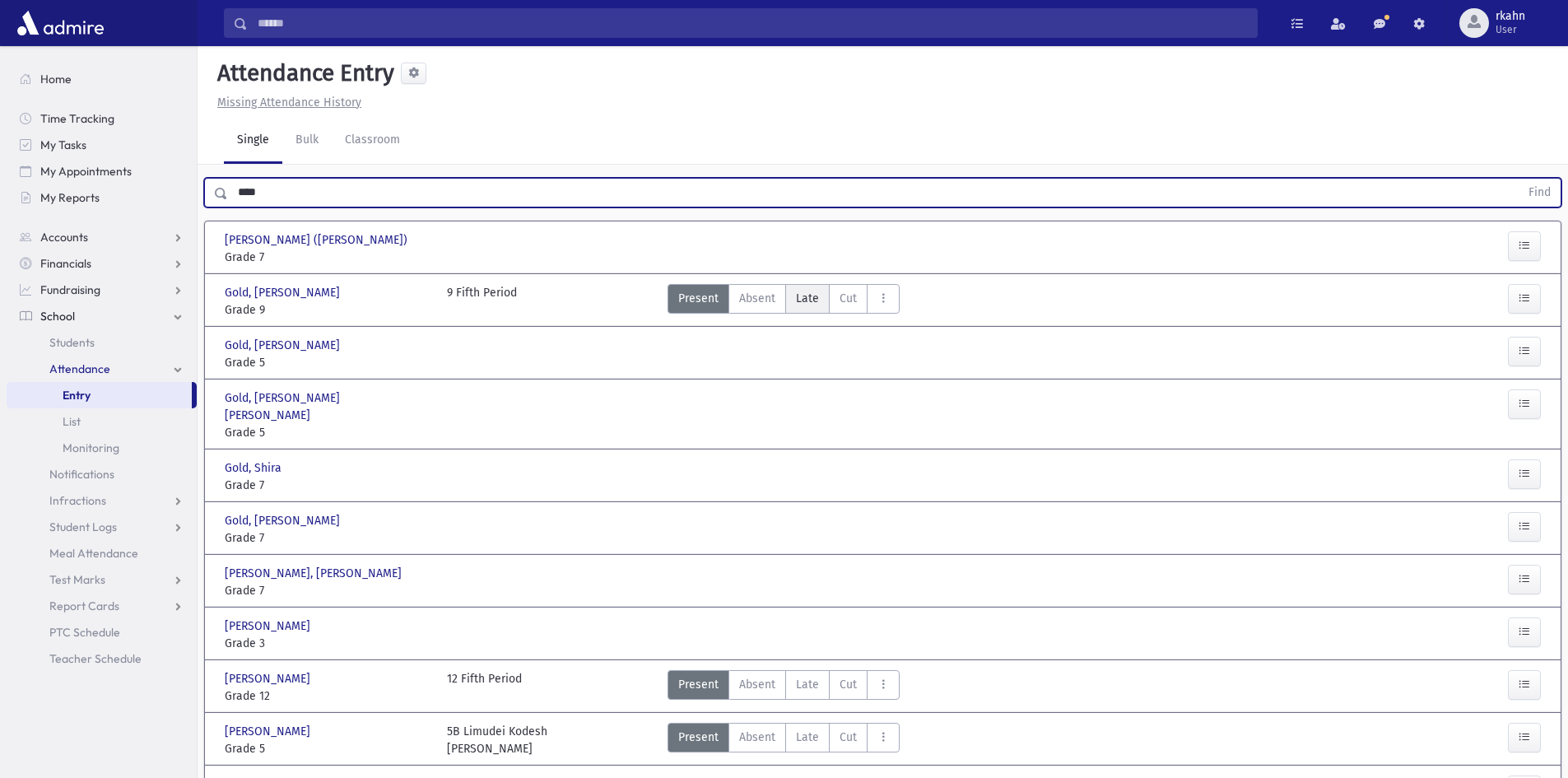
click at [816, 303] on label "Late L" at bounding box center [808, 298] width 44 height 29
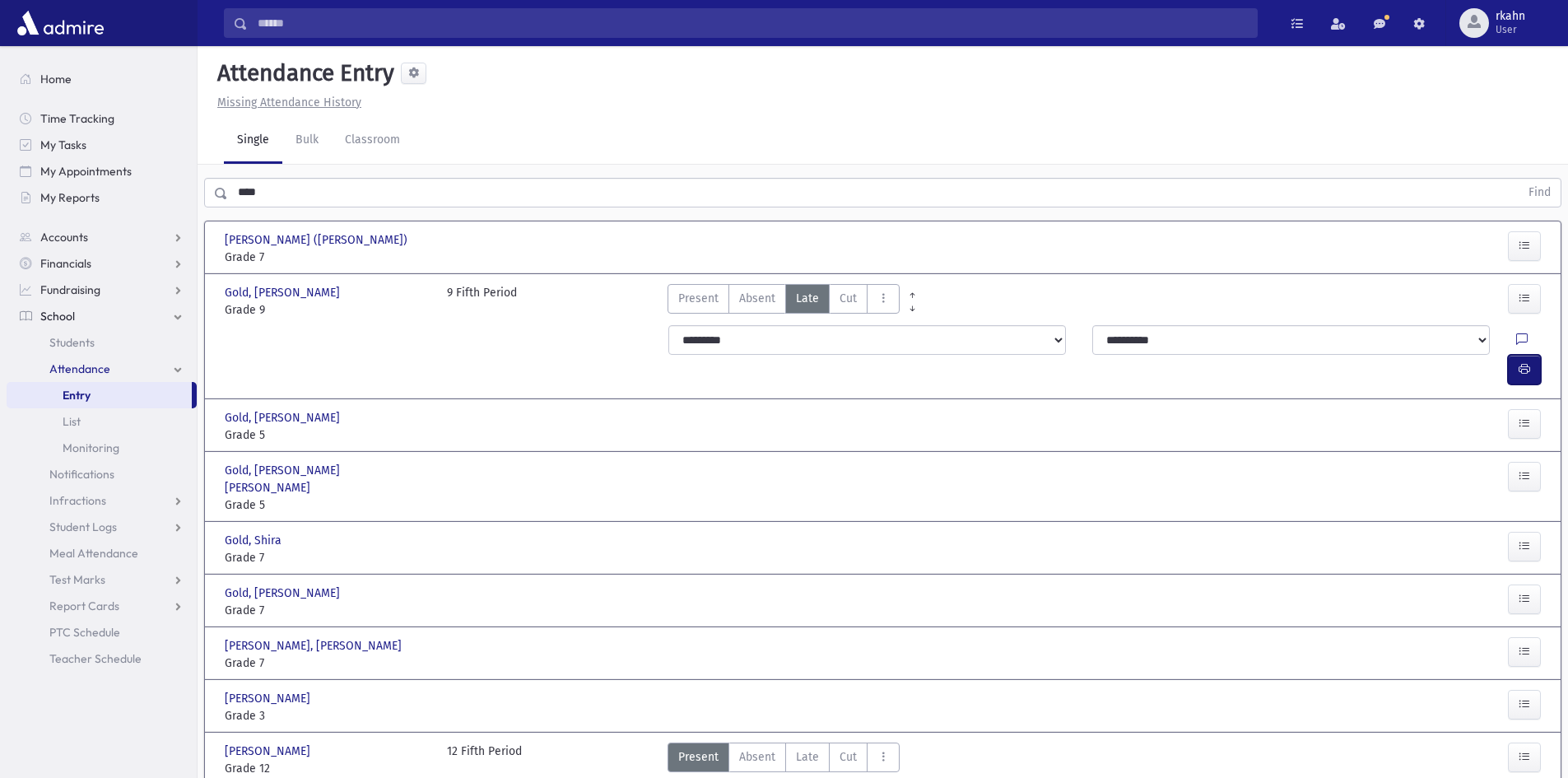
click at [1519, 362] on icon "button" at bounding box center [1525, 369] width 12 height 14
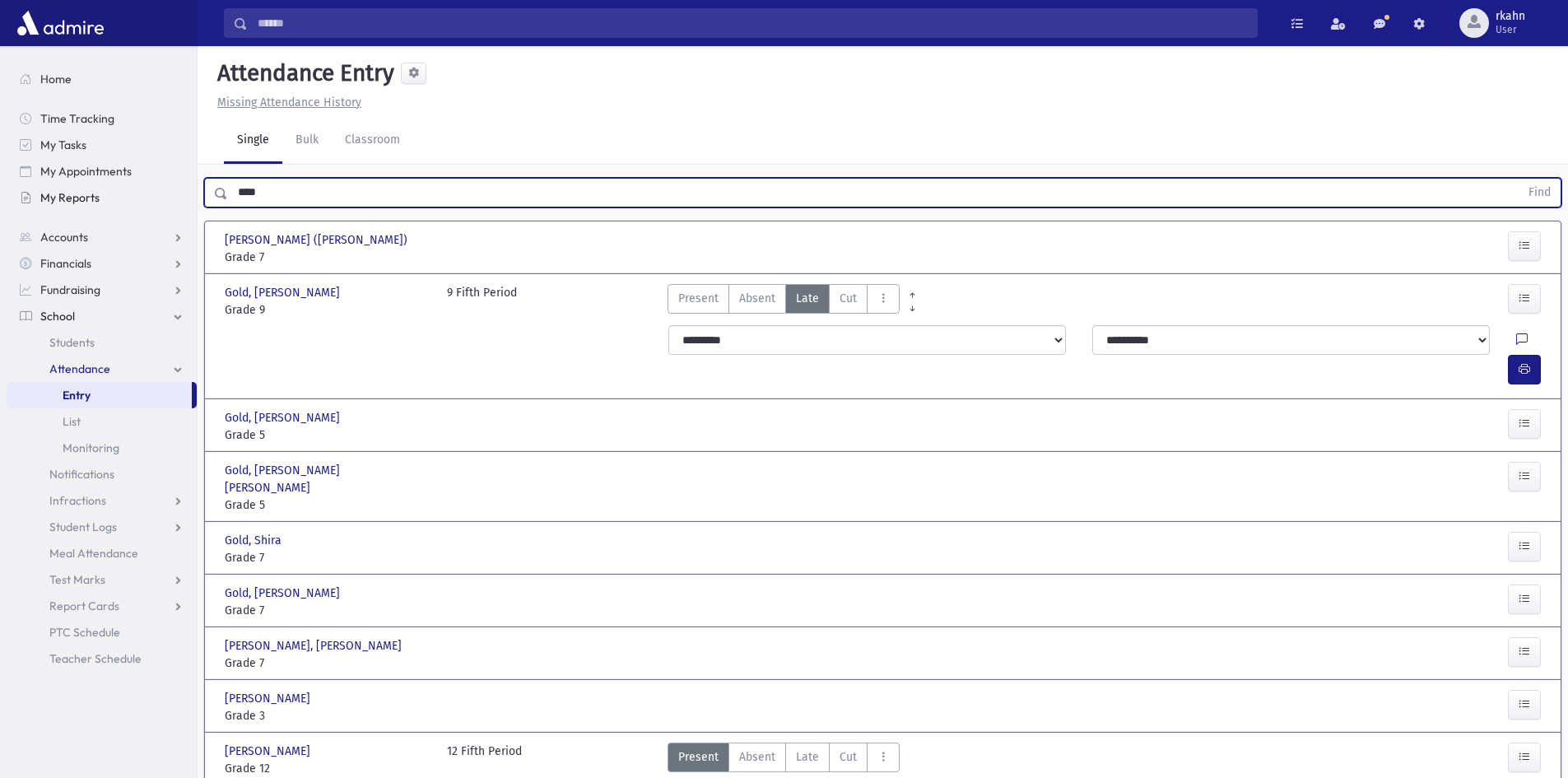
drag, startPoint x: 280, startPoint y: 205, endPoint x: 178, endPoint y: 208, distance: 102.0
click at [178, 208] on div "Search Results All Accounts" at bounding box center [784, 554] width 1568 height 1108
click at [1519, 178] on button "Find" at bounding box center [1540, 193] width 42 height 28
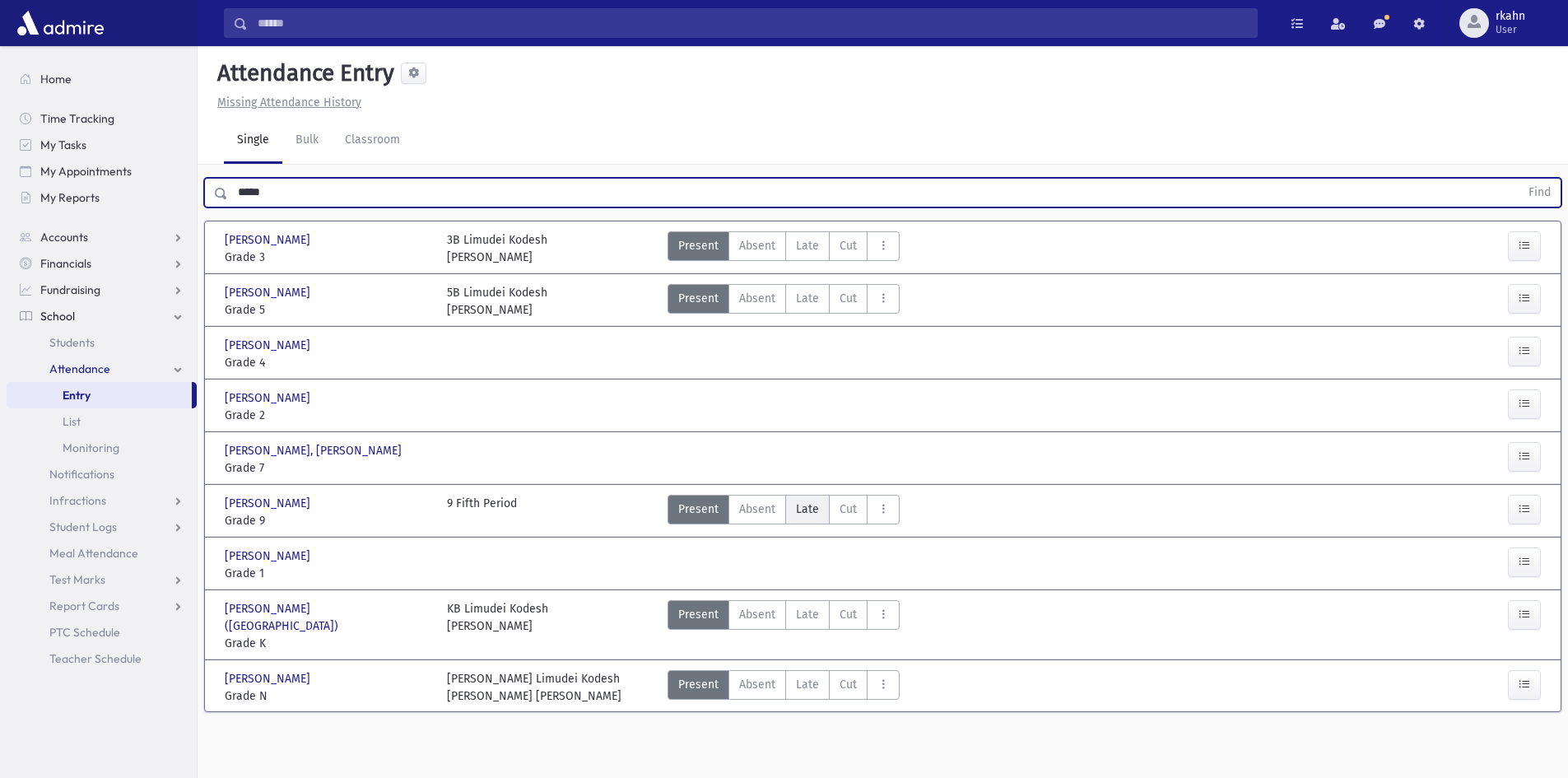
click at [811, 516] on span "Late" at bounding box center [808, 508] width 23 height 17
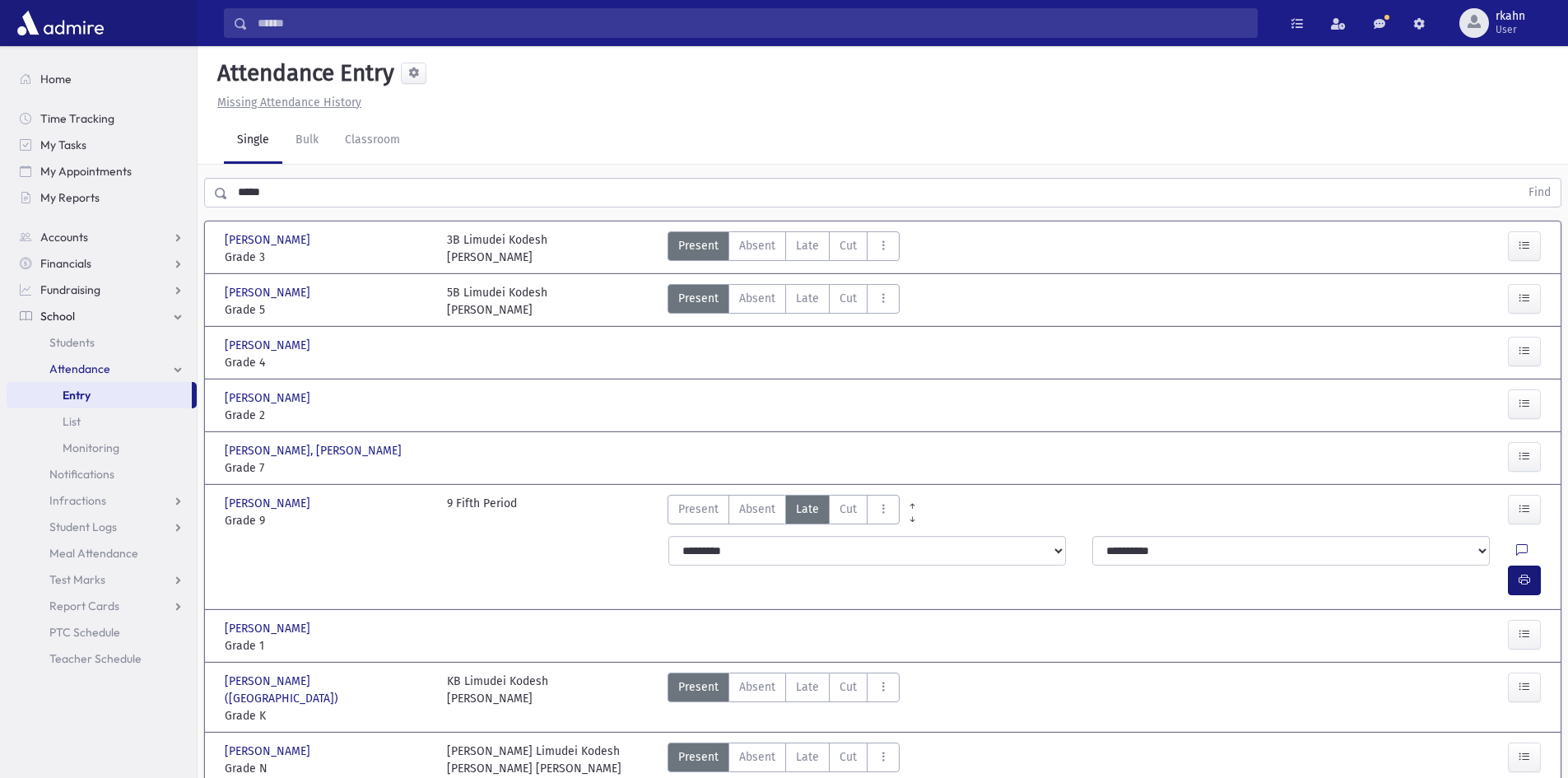
drag, startPoint x: 1547, startPoint y: 556, endPoint x: 1530, endPoint y: 556, distance: 17.0
click at [1546, 565] on div at bounding box center [1528, 579] width 40 height 29
drag, startPoint x: 1530, startPoint y: 556, endPoint x: 1231, endPoint y: 513, distance: 302.1
click at [1529, 573] on icon "button" at bounding box center [1525, 580] width 12 height 14
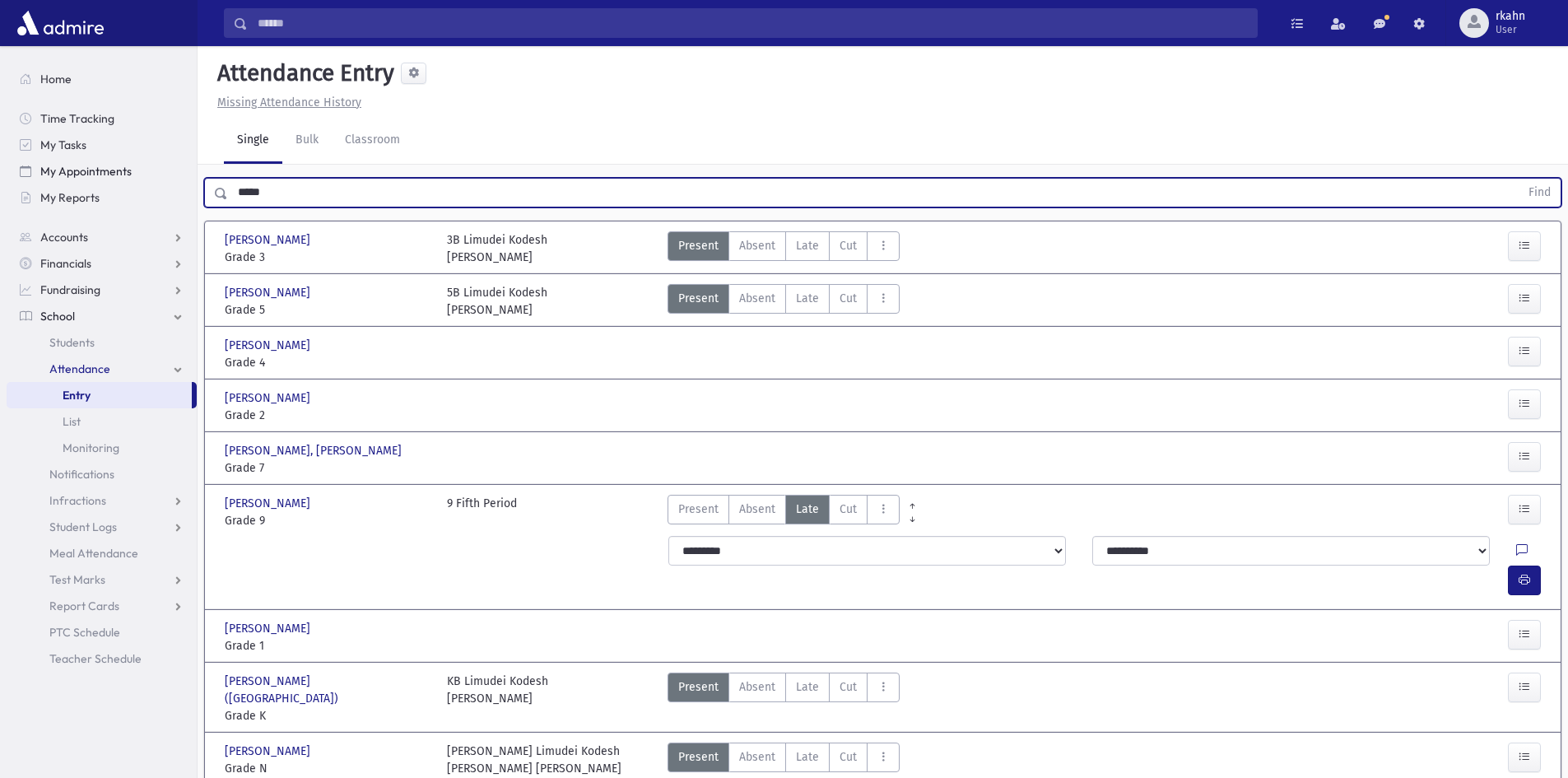
drag, startPoint x: 287, startPoint y: 192, endPoint x: 112, endPoint y: 177, distance: 175.6
click at [113, 177] on div "Search Results All Accounts" at bounding box center [784, 422] width 1568 height 845
click at [1519, 178] on button "Find" at bounding box center [1540, 193] width 42 height 28
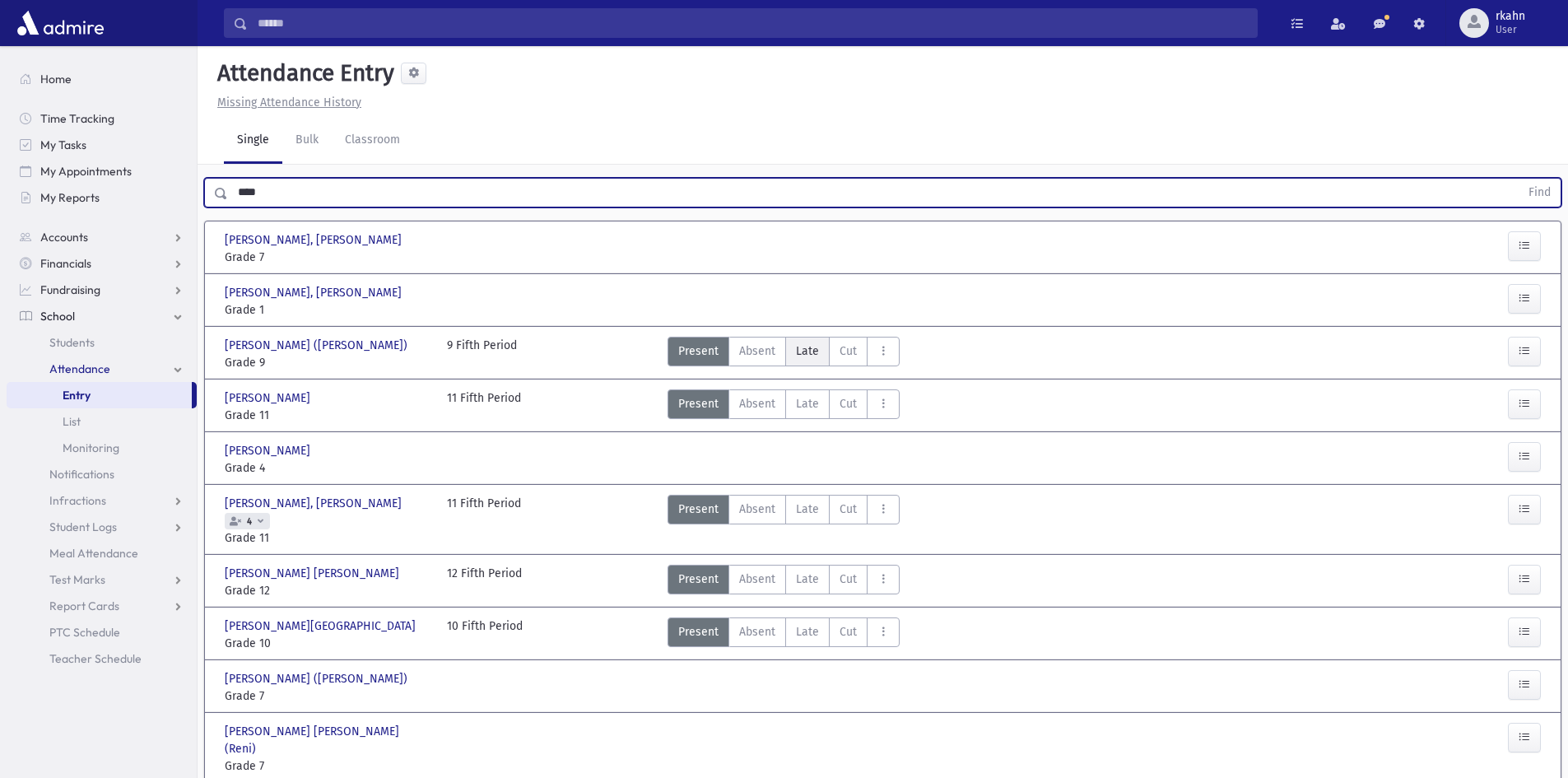
click at [802, 359] on span "Late" at bounding box center [808, 350] width 23 height 17
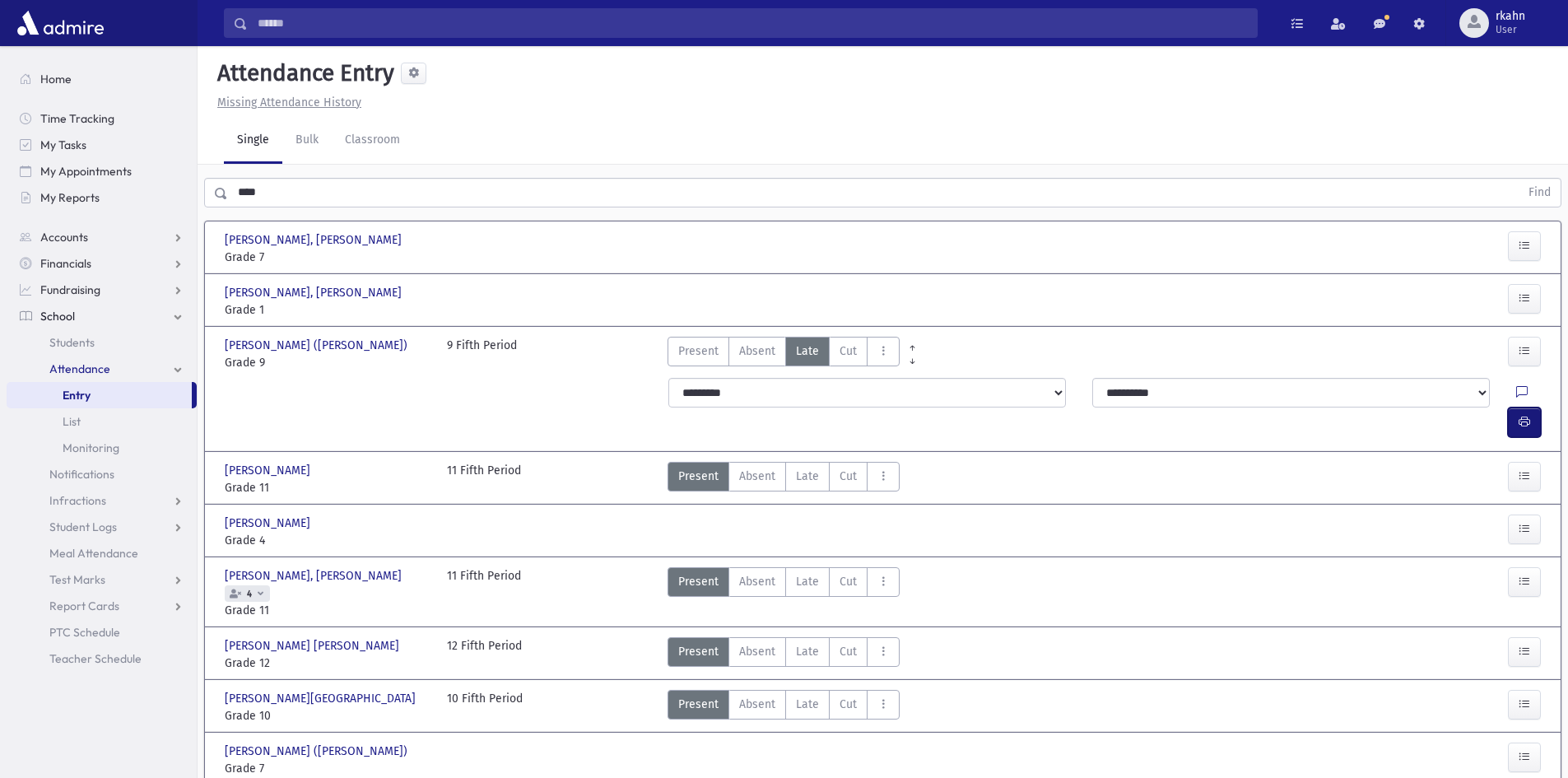
click at [1522, 415] on icon "button" at bounding box center [1525, 422] width 12 height 14
click at [1526, 415] on icon "button" at bounding box center [1525, 422] width 12 height 14
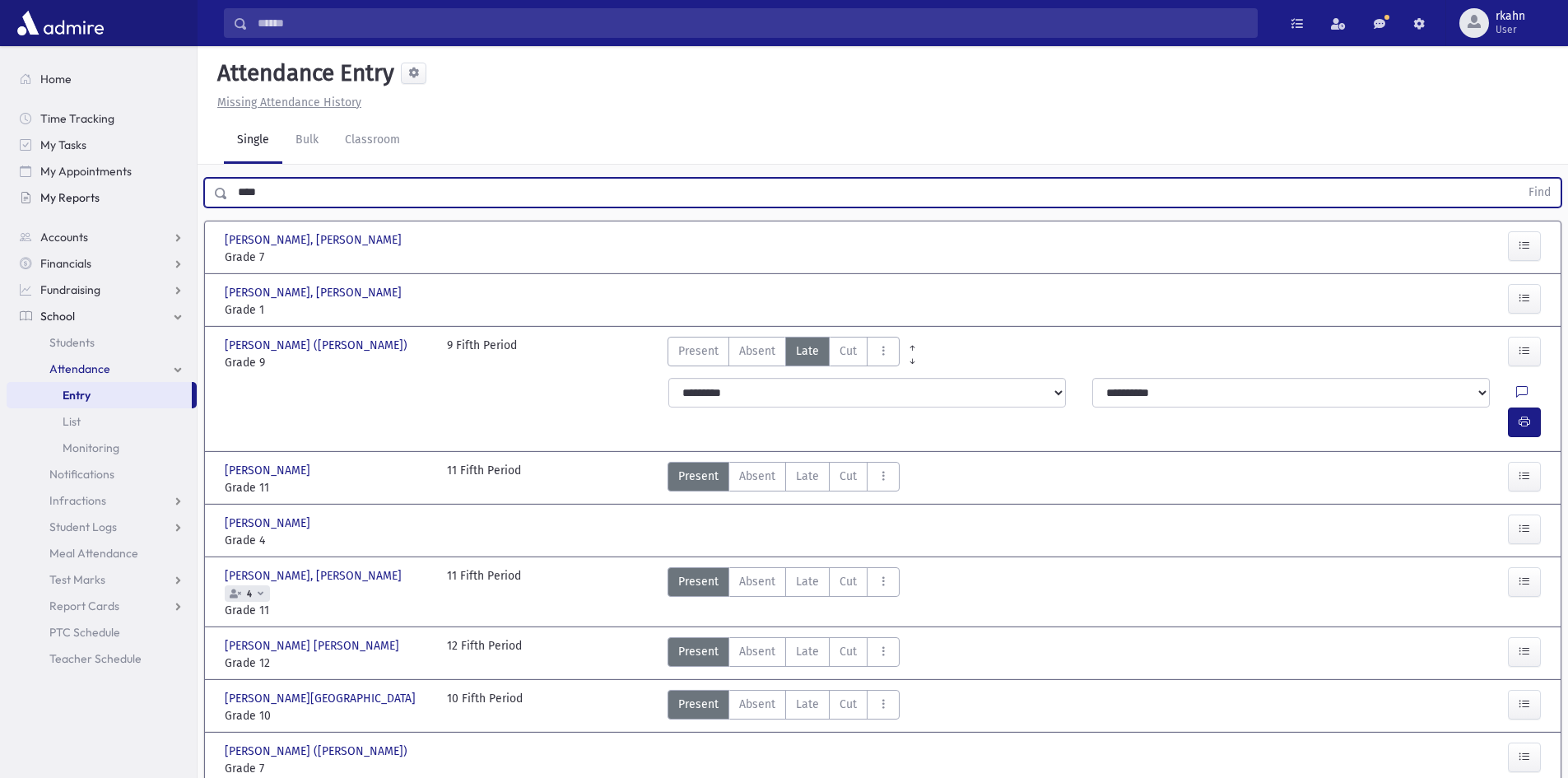
drag, startPoint x: 347, startPoint y: 198, endPoint x: 51, endPoint y: 200, distance: 296.0
click at [51, 200] on div "Search Results All Accounts" at bounding box center [784, 562] width 1568 height 1125
click at [1519, 178] on button "Find" at bounding box center [1540, 193] width 42 height 28
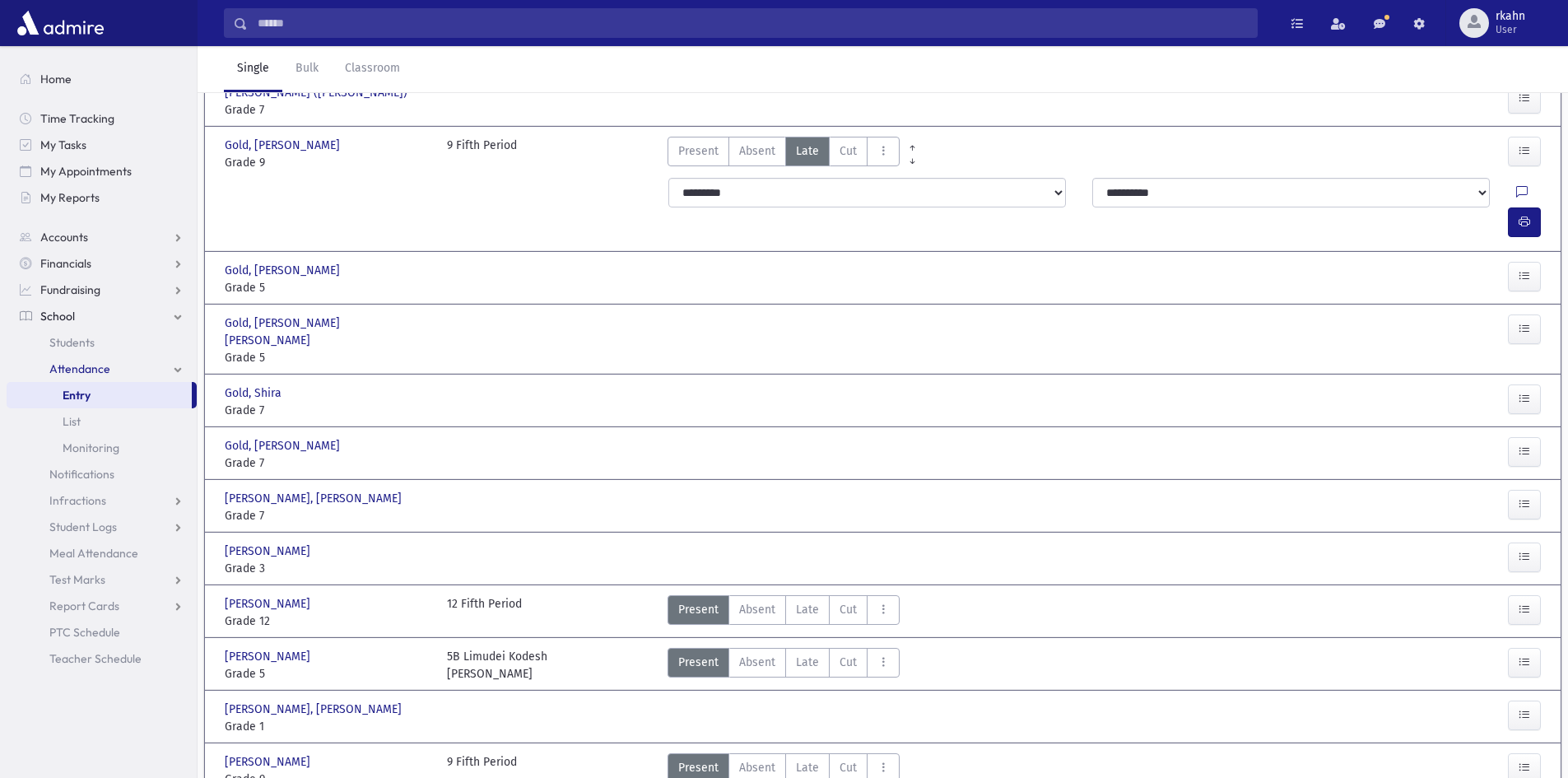
scroll to position [119, 0]
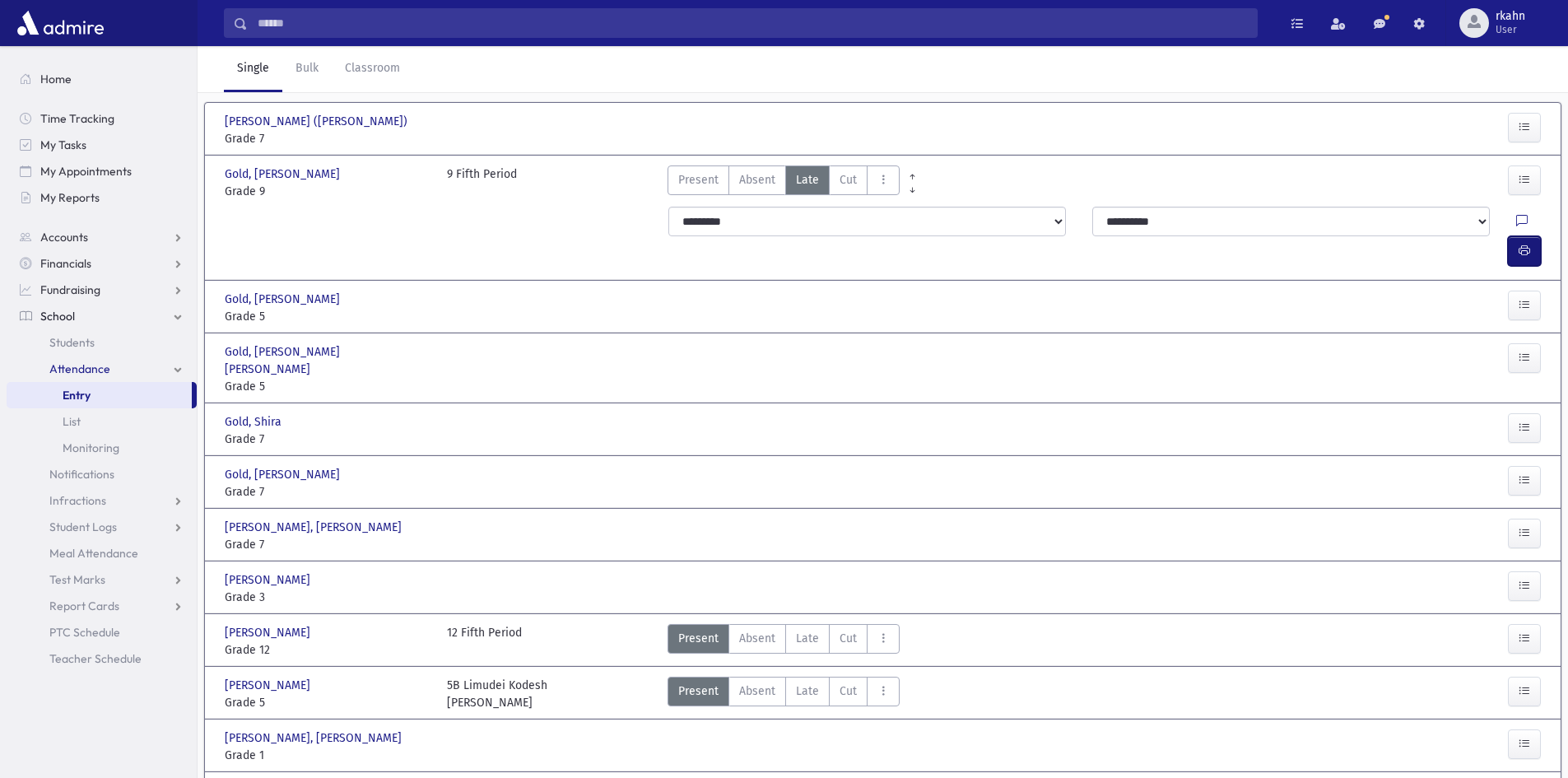
click at [1526, 244] on icon "button" at bounding box center [1525, 251] width 12 height 14
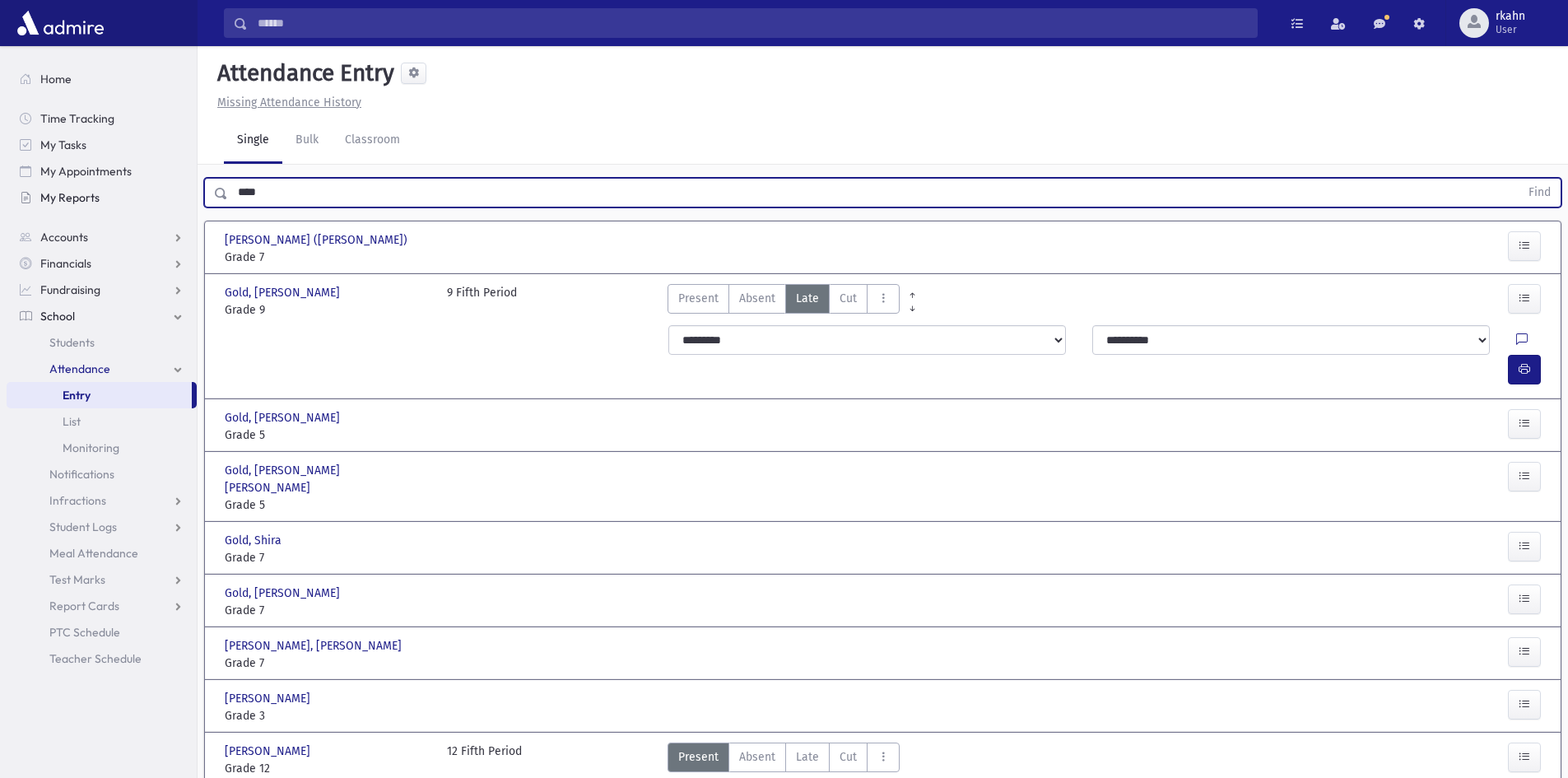
drag, startPoint x: 291, startPoint y: 191, endPoint x: 104, endPoint y: 193, distance: 187.0
click at [108, 199] on div "Search Results All Accounts" at bounding box center [784, 554] width 1568 height 1108
type input "****"
click at [1519, 178] on button "Find" at bounding box center [1540, 193] width 42 height 28
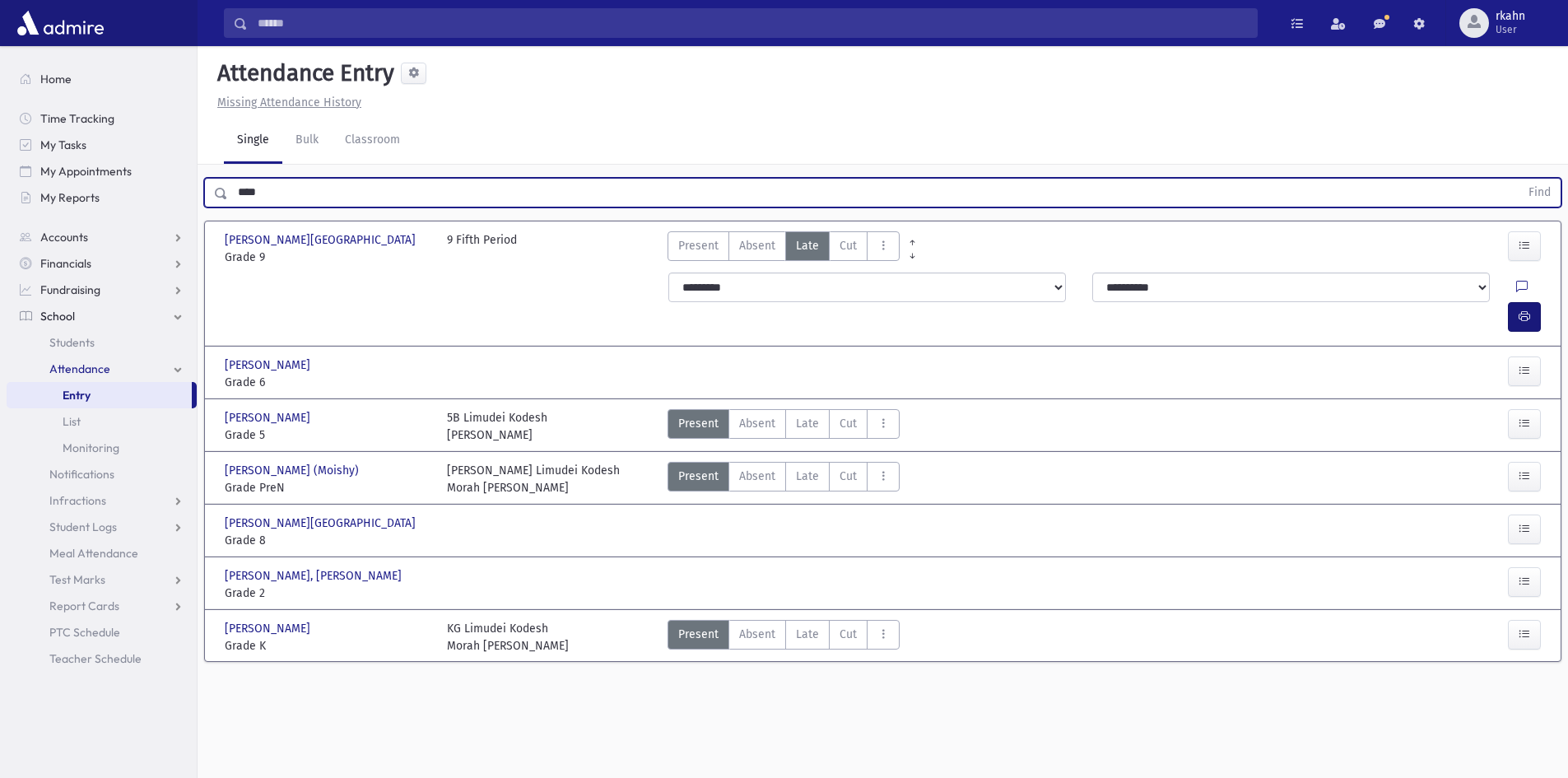
drag, startPoint x: 1515, startPoint y: 305, endPoint x: 1521, endPoint y: 297, distance: 10.0
click at [1517, 305] on div "**********" at bounding box center [1107, 303] width 897 height 73
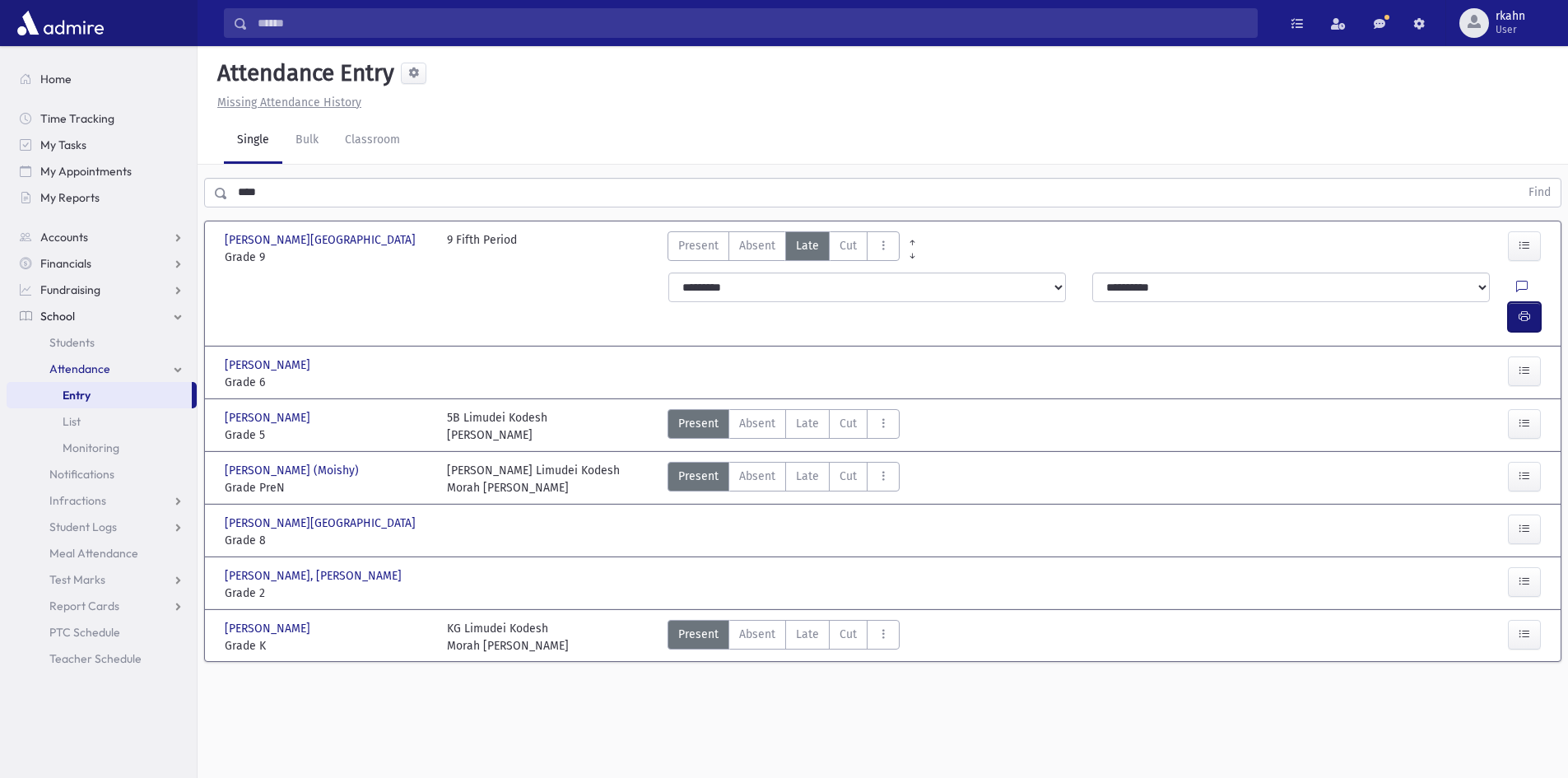
click at [1524, 310] on icon "button" at bounding box center [1525, 317] width 12 height 14
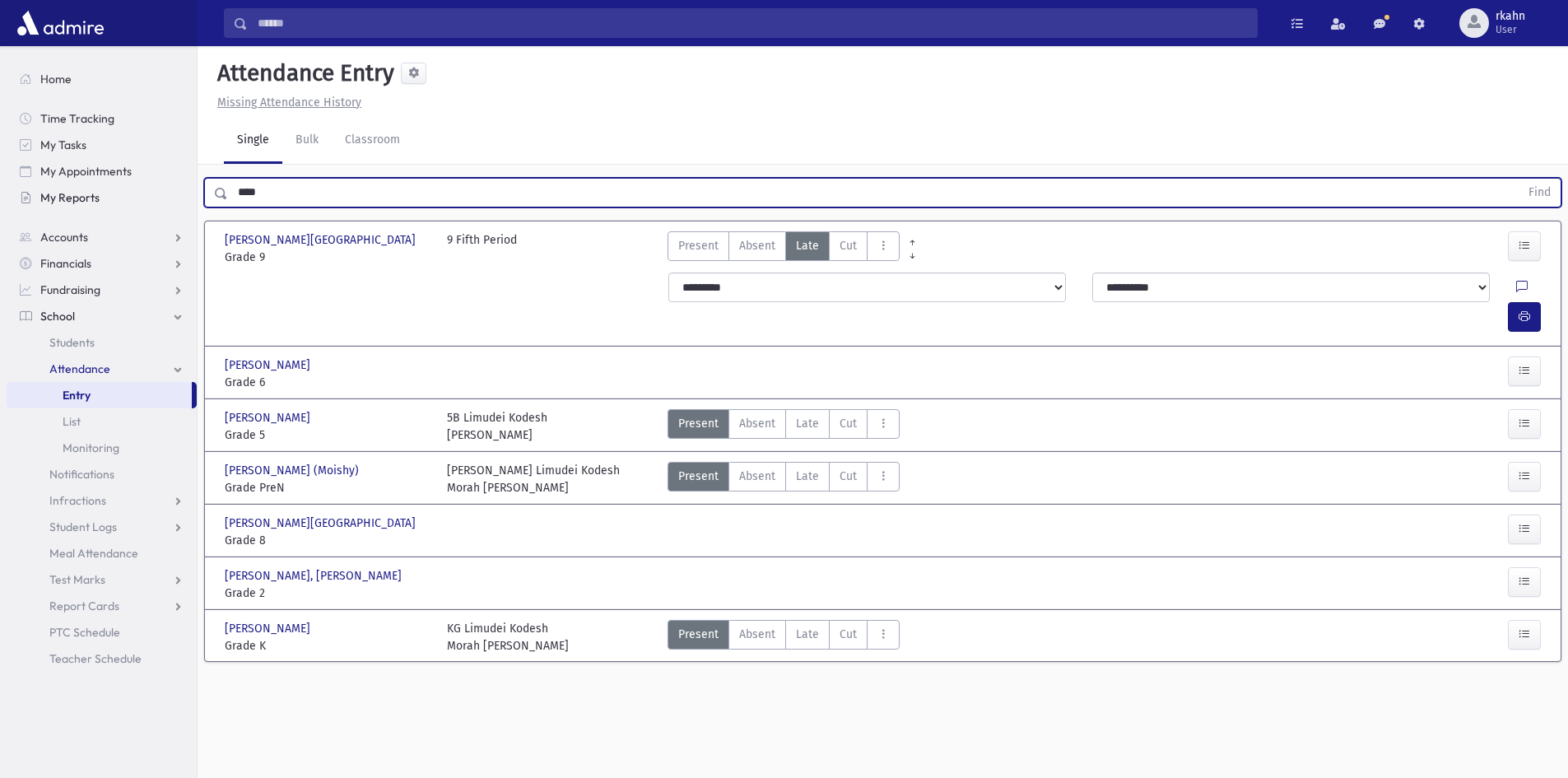
drag, startPoint x: 329, startPoint y: 196, endPoint x: 126, endPoint y: 193, distance: 203.0
click at [126, 193] on div "Search Results All Accounts" at bounding box center [784, 407] width 1568 height 814
click at [1519, 178] on button "Find" at bounding box center [1540, 193] width 42 height 28
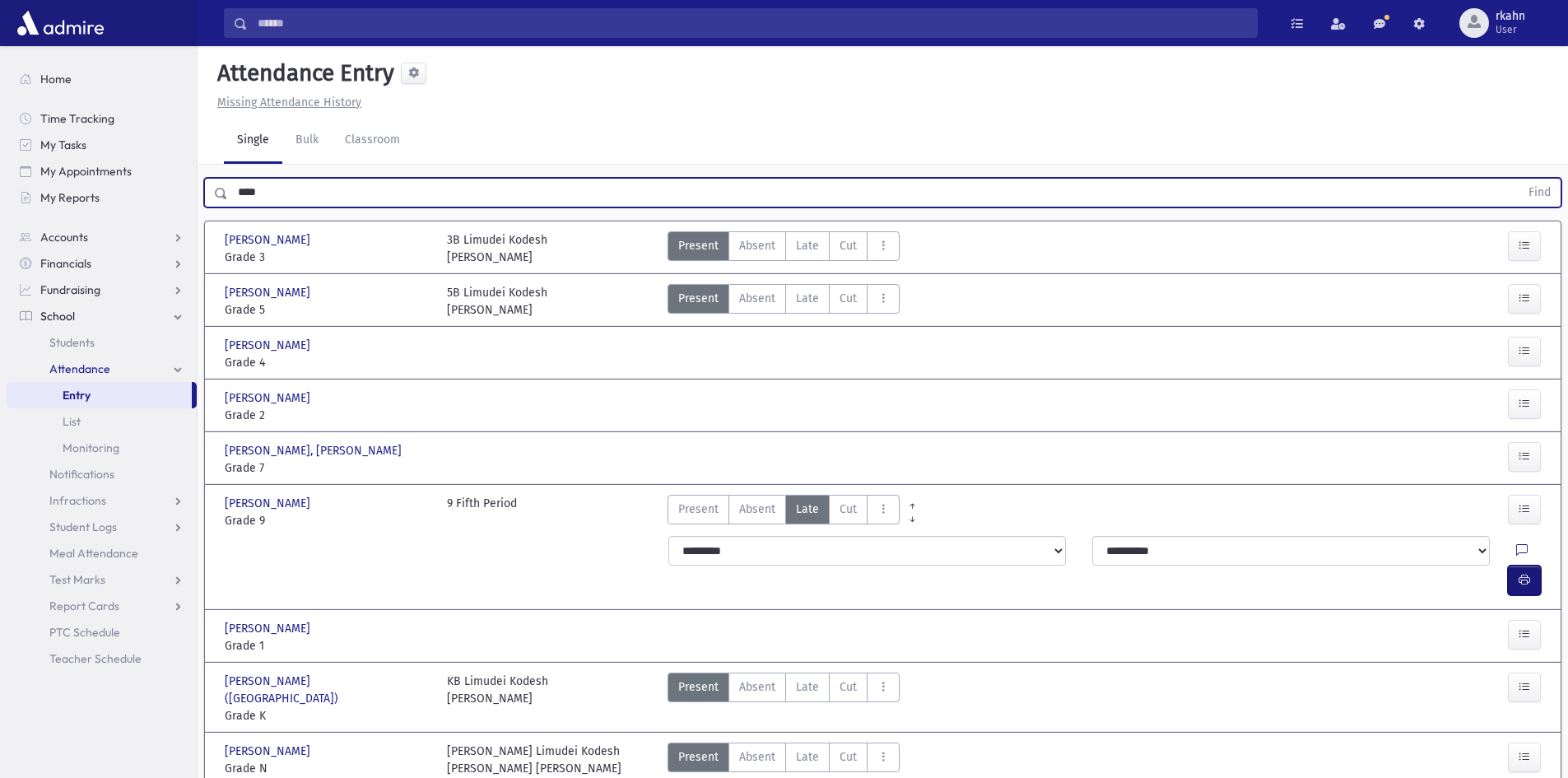
click at [1523, 573] on span "button" at bounding box center [1525, 580] width 12 height 14
drag, startPoint x: 311, startPoint y: 345, endPoint x: 246, endPoint y: 193, distance: 165.3
click at [248, 193] on input "****" at bounding box center [874, 192] width 1292 height 29
type input "*"
click at [1519, 178] on button "Find" at bounding box center [1540, 193] width 42 height 28
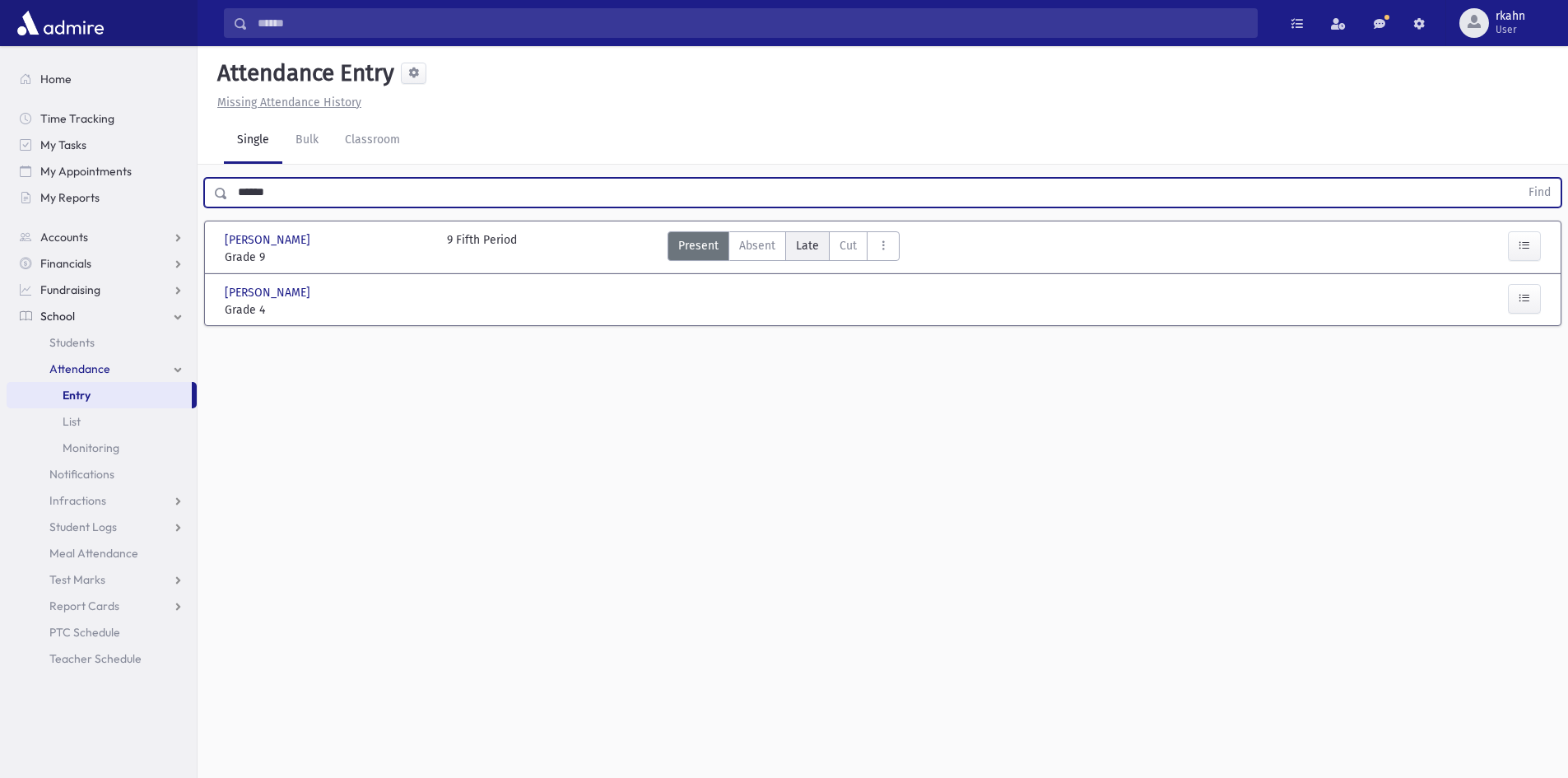
click at [813, 242] on span "Late" at bounding box center [808, 245] width 23 height 17
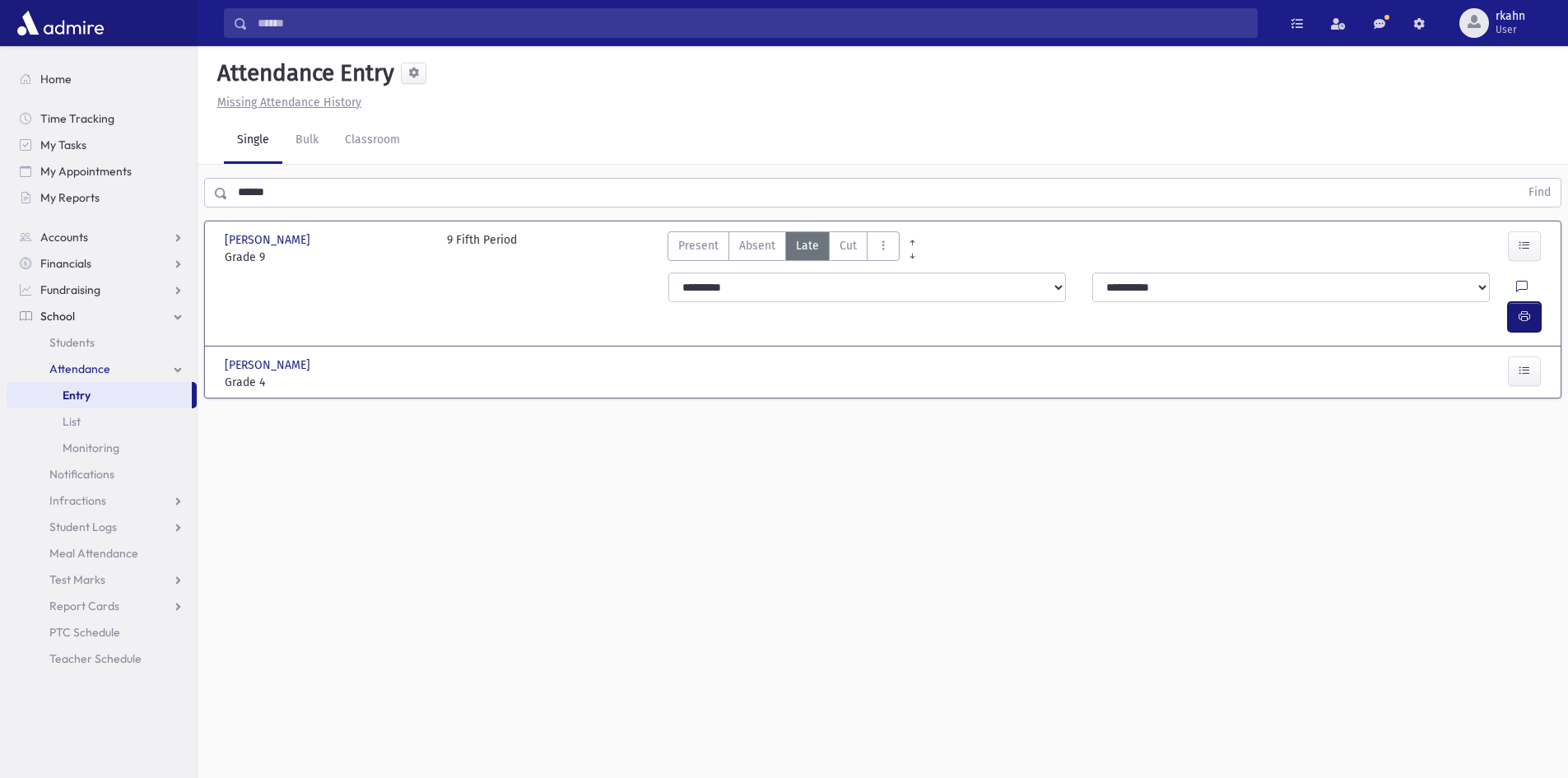
click at [1529, 310] on icon "button" at bounding box center [1525, 317] width 12 height 14
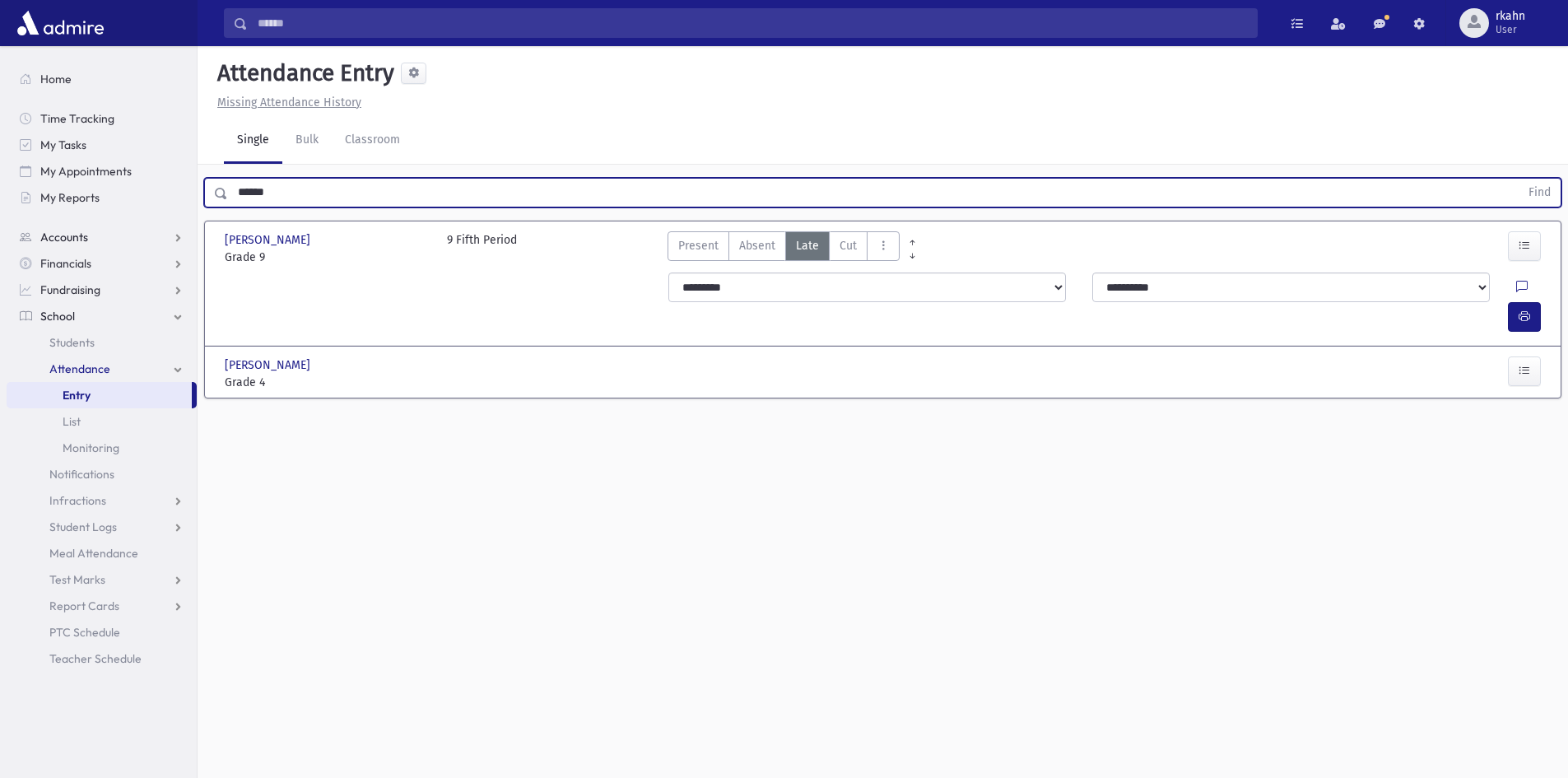
drag, startPoint x: 311, startPoint y: 198, endPoint x: 65, endPoint y: 240, distance: 249.6
click at [75, 240] on div "Search Results All Accounts" at bounding box center [784, 407] width 1568 height 814
click at [1519, 178] on button "Find" at bounding box center [1540, 193] width 42 height 28
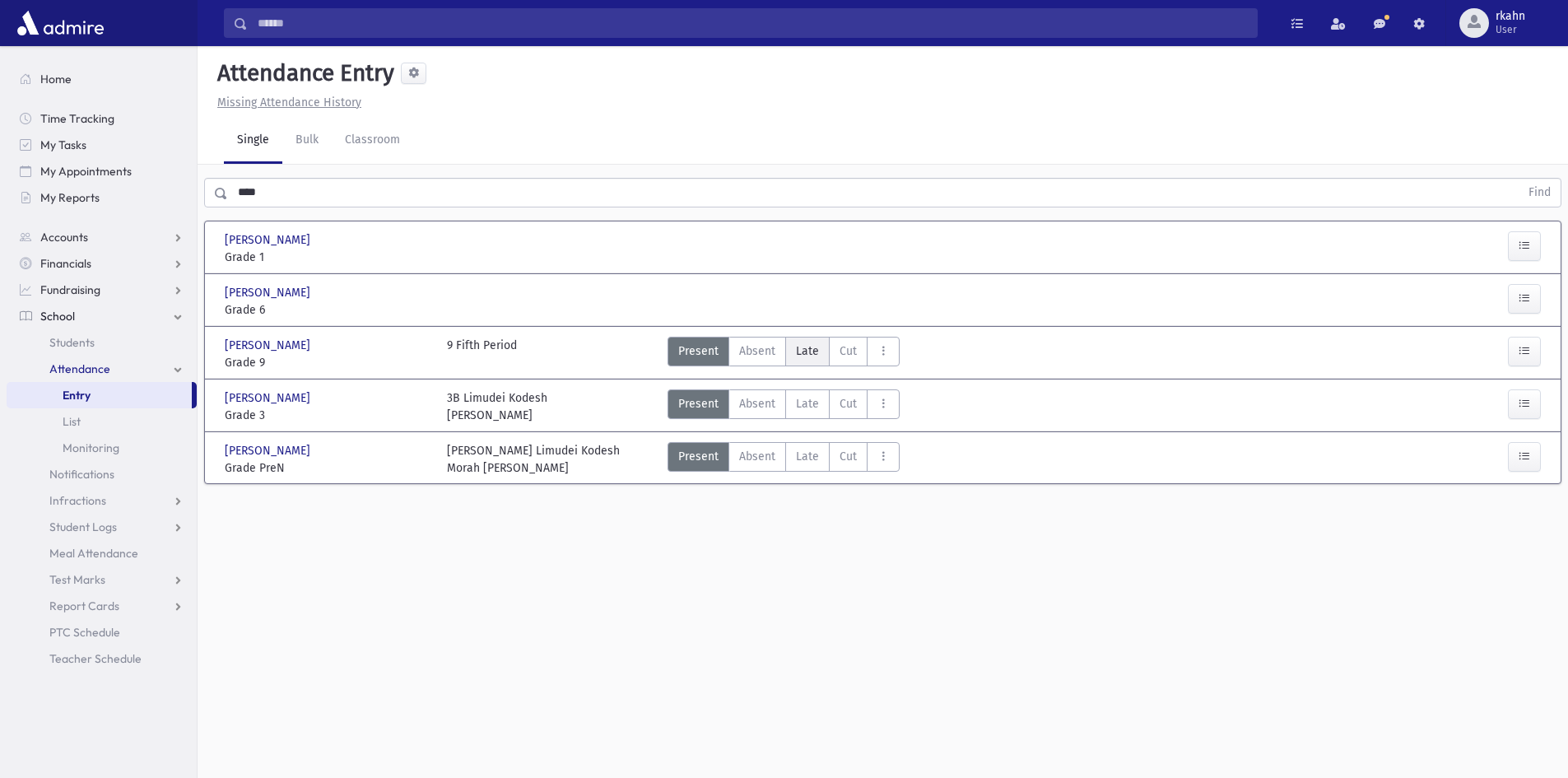
click at [801, 348] on span "Late" at bounding box center [808, 350] width 23 height 17
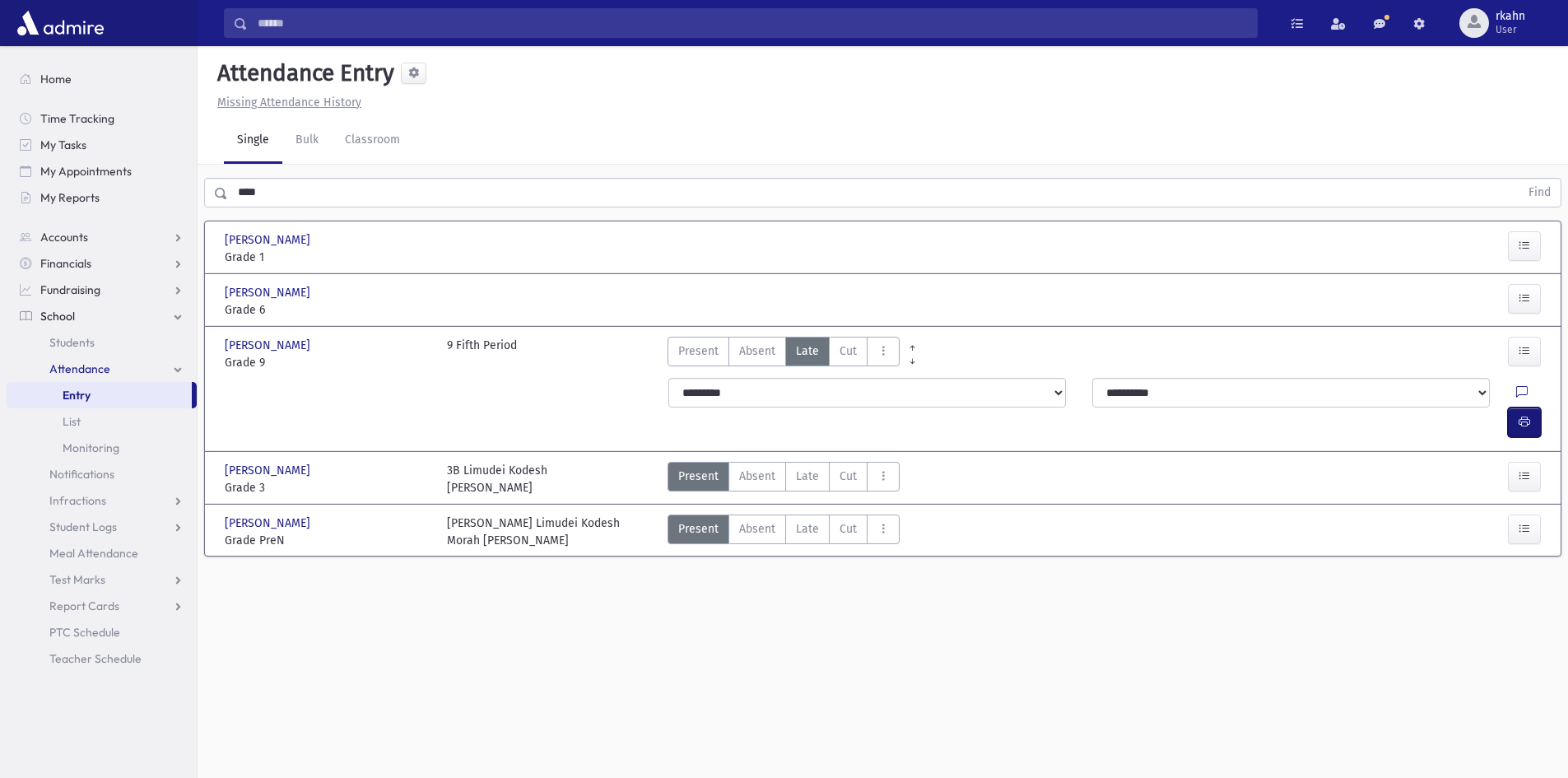
click at [1526, 407] on button "button" at bounding box center [1525, 421] width 33 height 29
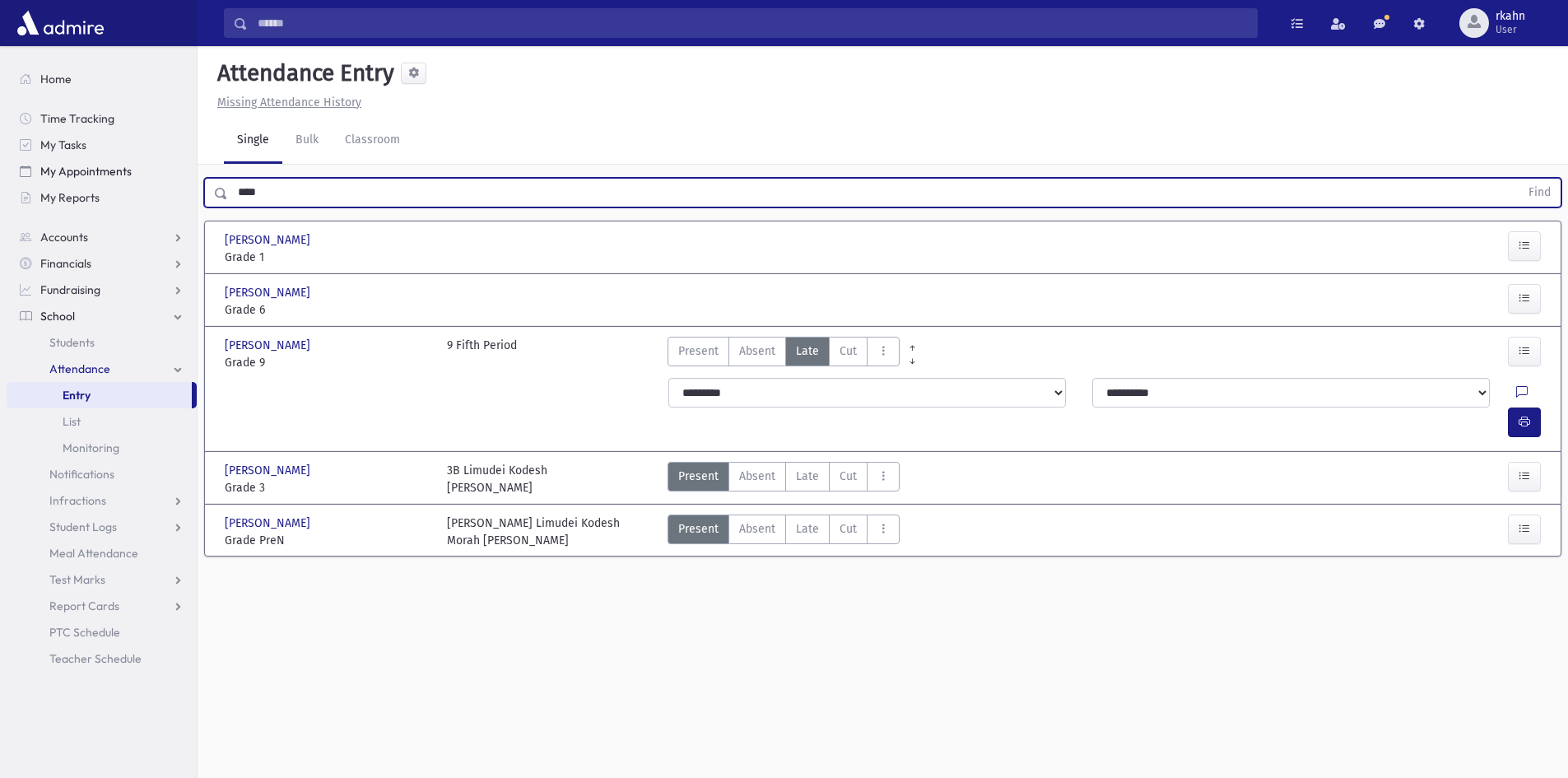
drag, startPoint x: 296, startPoint y: 207, endPoint x: 37, endPoint y: 180, distance: 260.4
click at [63, 193] on div "Search Results All Accounts" at bounding box center [784, 407] width 1568 height 814
type input "****"
click at [1519, 178] on button "Find" at bounding box center [1540, 193] width 42 height 28
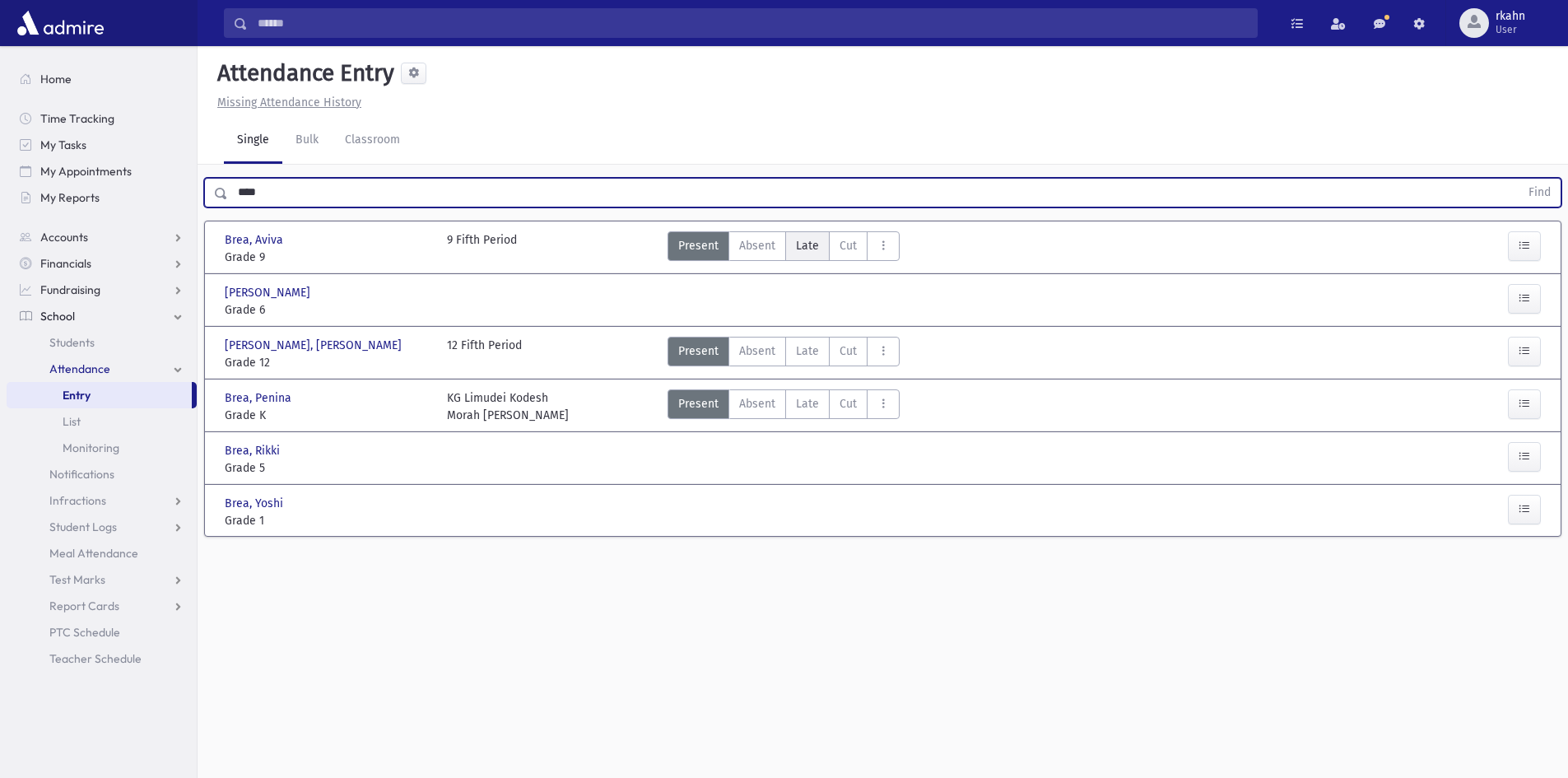
click at [811, 249] on span "Late" at bounding box center [808, 245] width 23 height 17
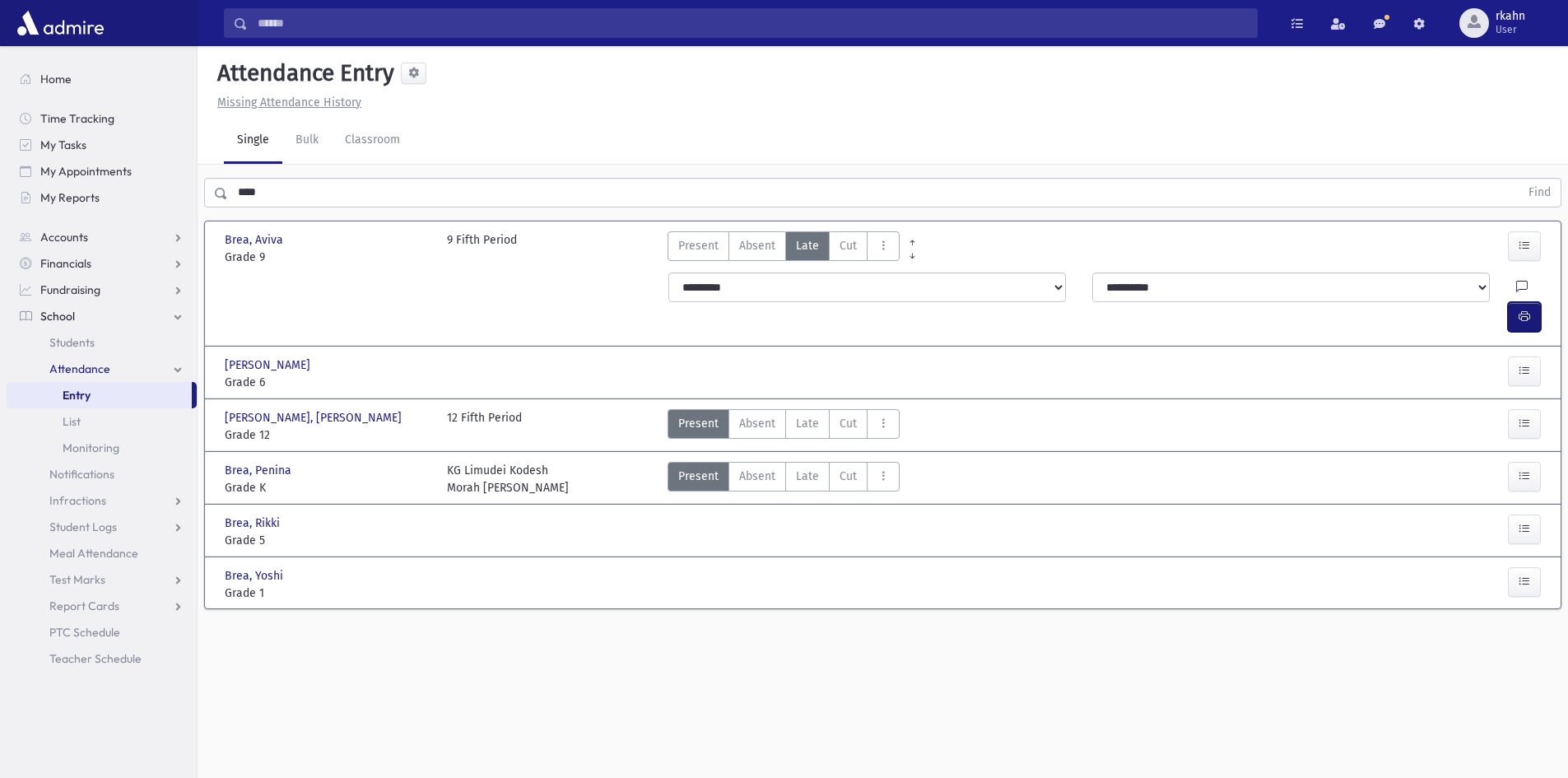
click at [1522, 302] on button "button" at bounding box center [1525, 316] width 33 height 29
